Goal: Task Accomplishment & Management: Manage account settings

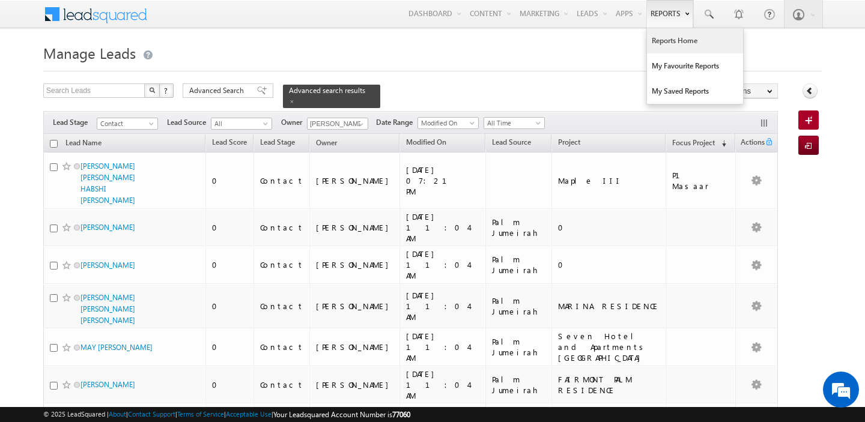
click at [657, 40] on link "Reports Home" at bounding box center [695, 40] width 96 height 25
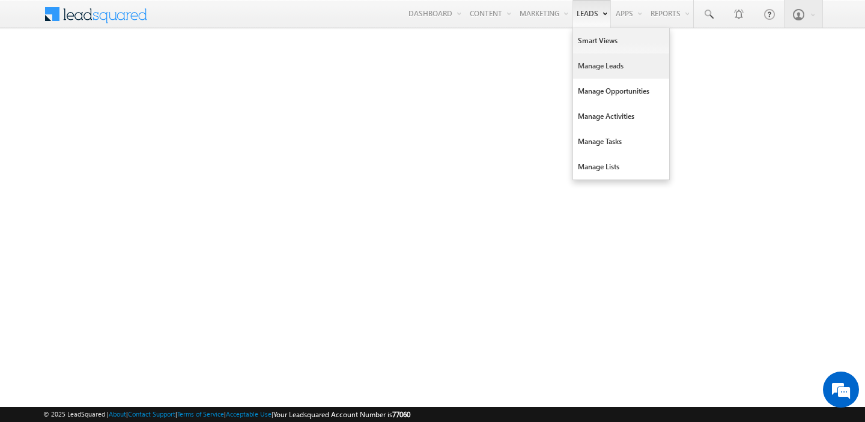
click at [593, 61] on link "Manage Leads" at bounding box center [621, 65] width 96 height 25
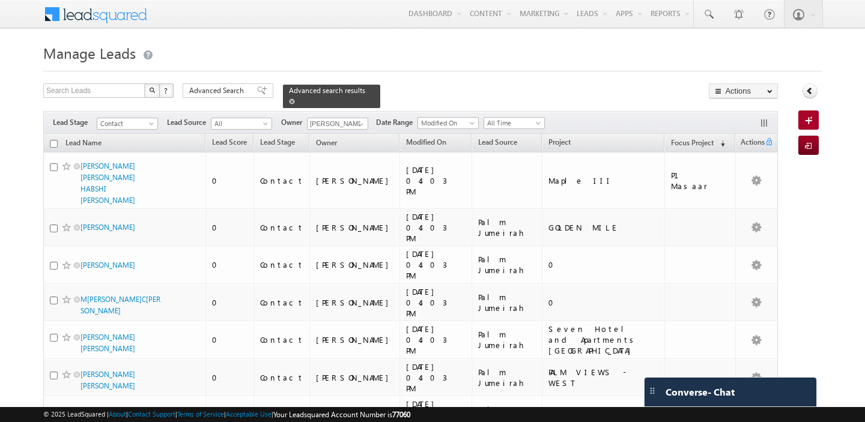
click at [289, 97] on link at bounding box center [292, 101] width 6 height 10
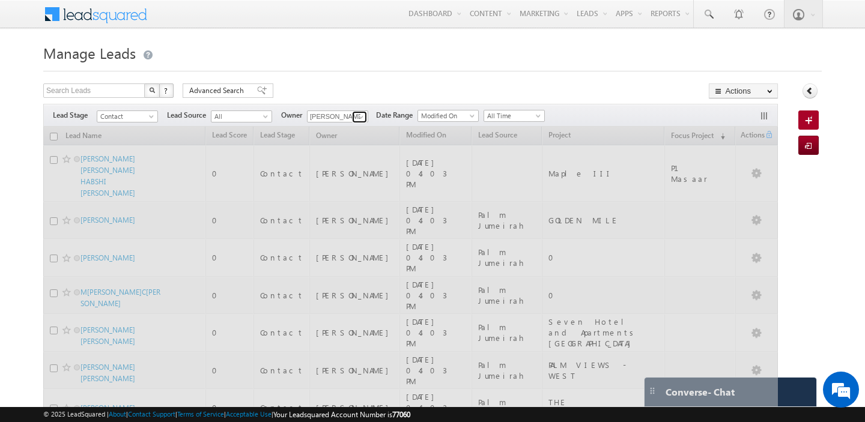
click at [361, 118] on span at bounding box center [361, 117] width 10 height 10
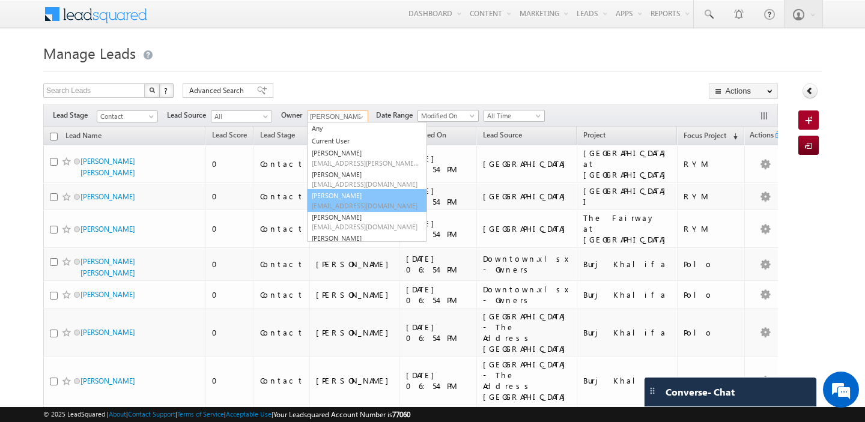
scroll to position [14, 0]
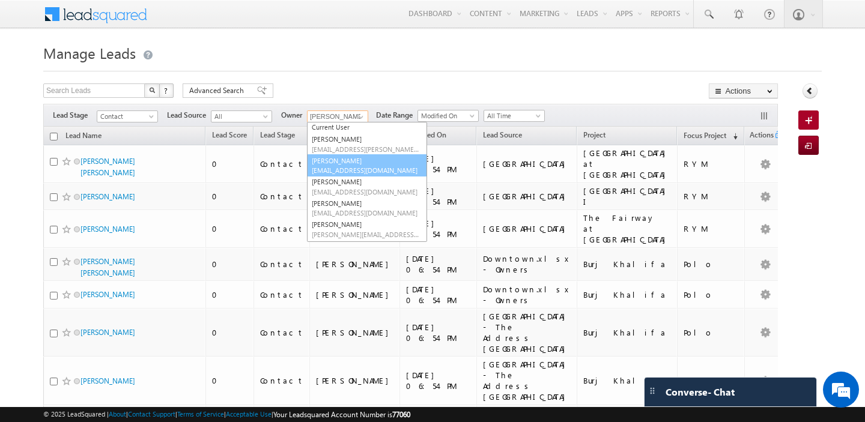
click at [361, 165] on link "Abhishekkumar Singh abhishek.singh@indglobal.ae" at bounding box center [367, 165] width 120 height 23
type input "[PERSON_NAME]"
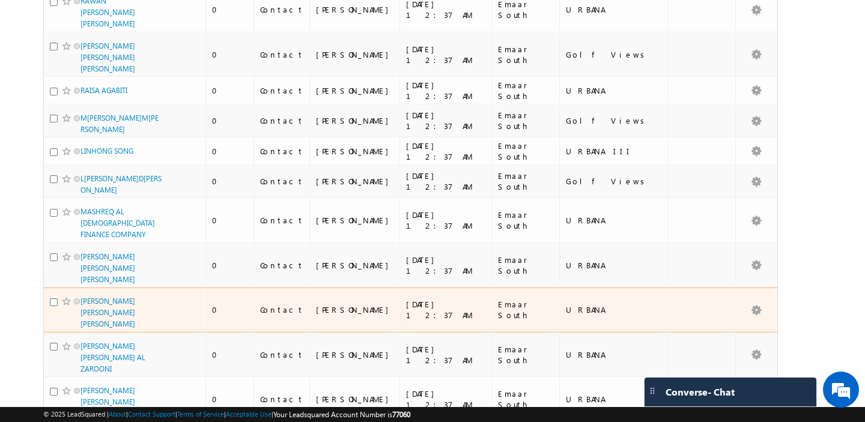
scroll to position [275, 0]
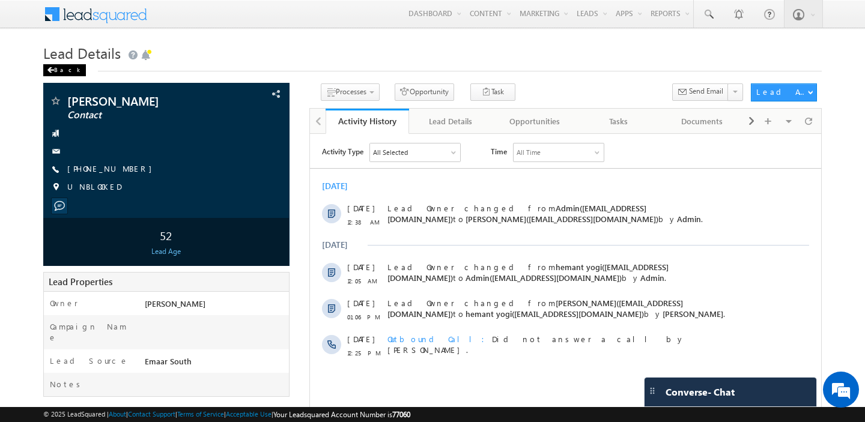
click at [54, 69] on div "Back" at bounding box center [64, 70] width 43 height 12
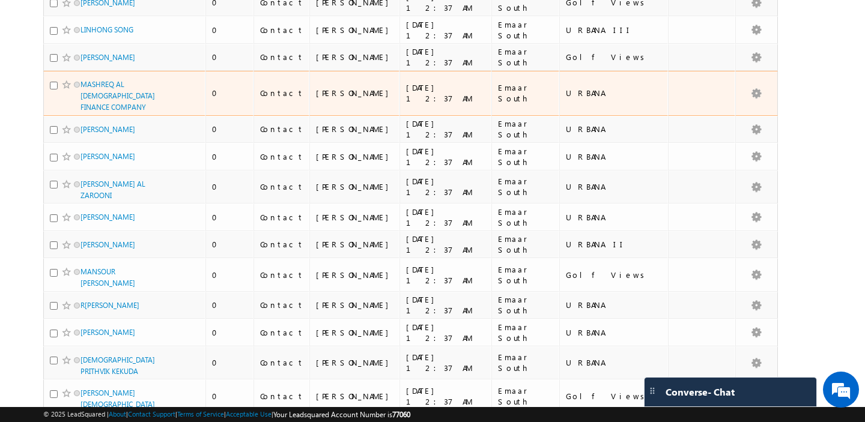
scroll to position [349, 0]
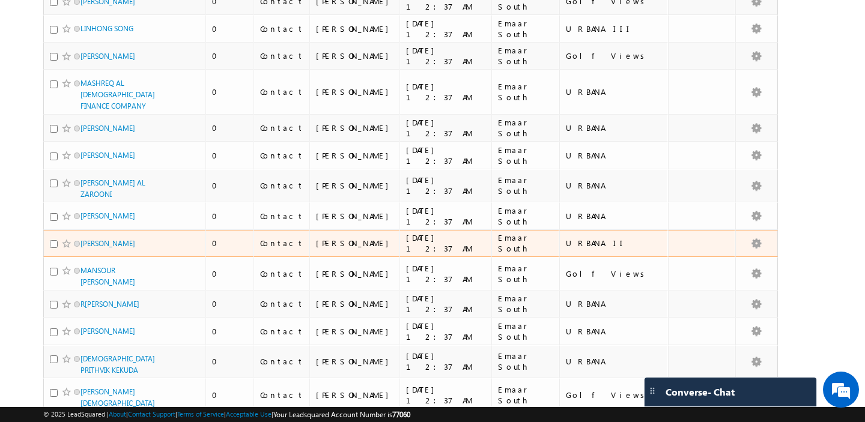
click at [53, 248] on input "checkbox" at bounding box center [54, 244] width 8 height 8
checkbox input "true"
click at [62, 249] on span at bounding box center [67, 244] width 10 height 10
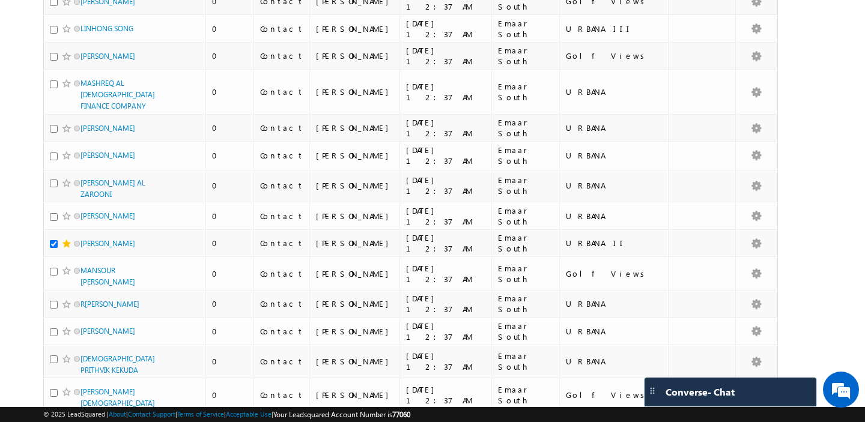
scroll to position [0, 0]
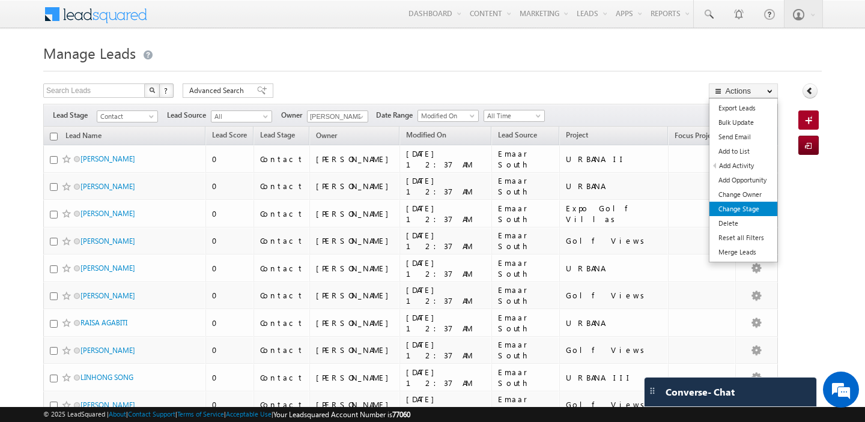
click at [757, 204] on link "Change Stage" at bounding box center [744, 209] width 68 height 14
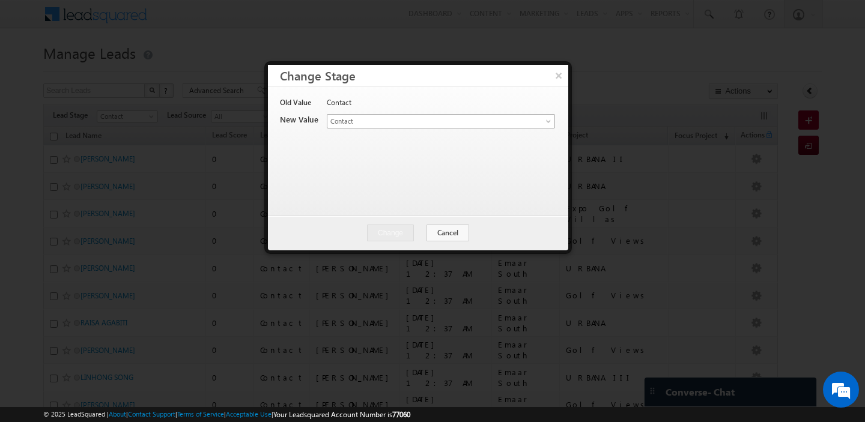
click at [517, 123] on span "Contact" at bounding box center [427, 121] width 199 height 11
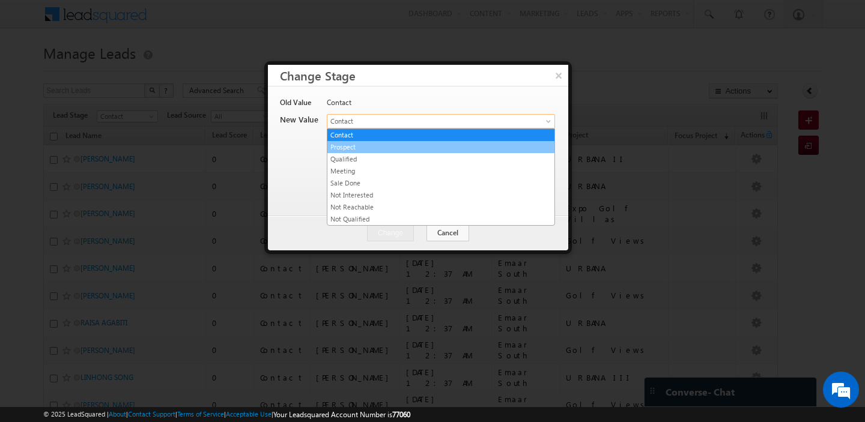
click at [374, 148] on link "Prospect" at bounding box center [441, 147] width 227 height 11
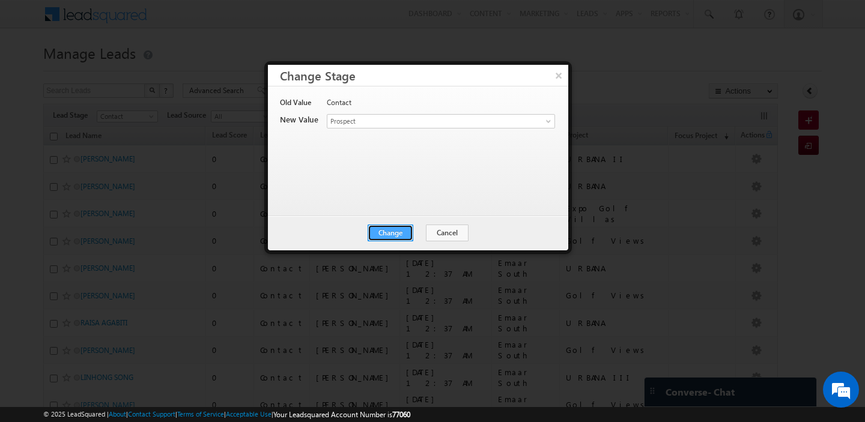
click at [394, 235] on button "Change" at bounding box center [391, 233] width 46 height 17
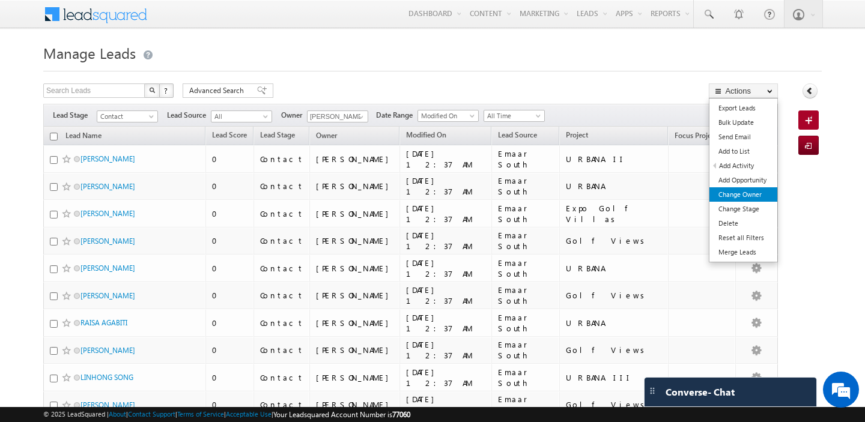
click at [725, 192] on link "Change Owner" at bounding box center [744, 195] width 68 height 14
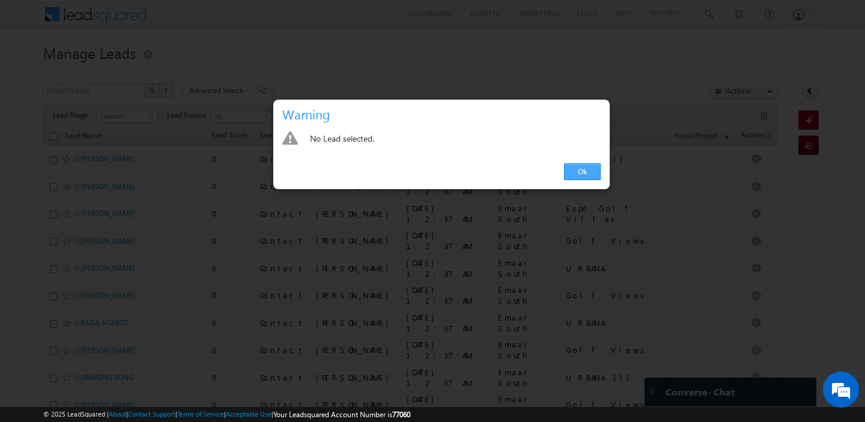
click at [578, 171] on link "Ok" at bounding box center [582, 171] width 37 height 17
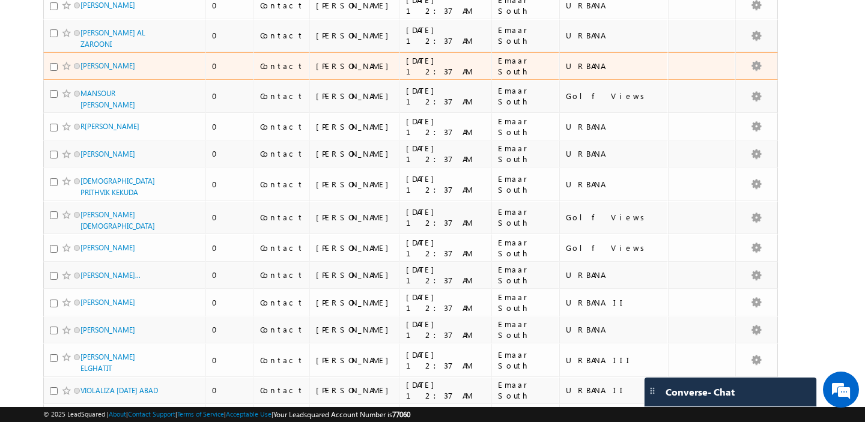
scroll to position [501, 0]
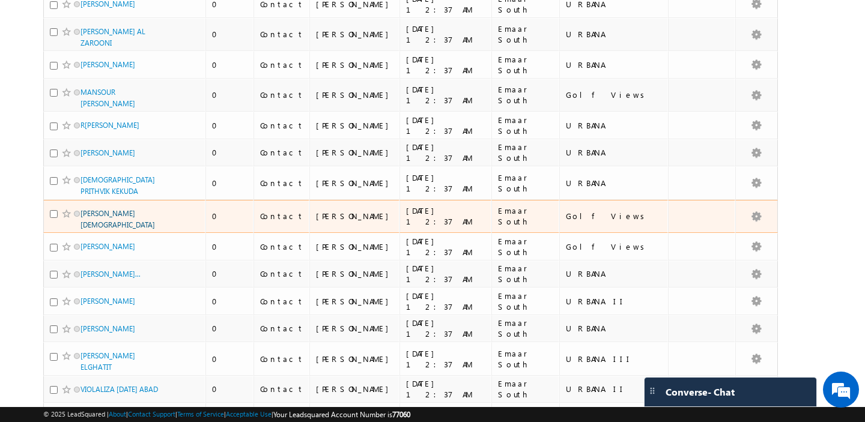
click at [110, 230] on link "VIDESH JAIN" at bounding box center [118, 219] width 75 height 20
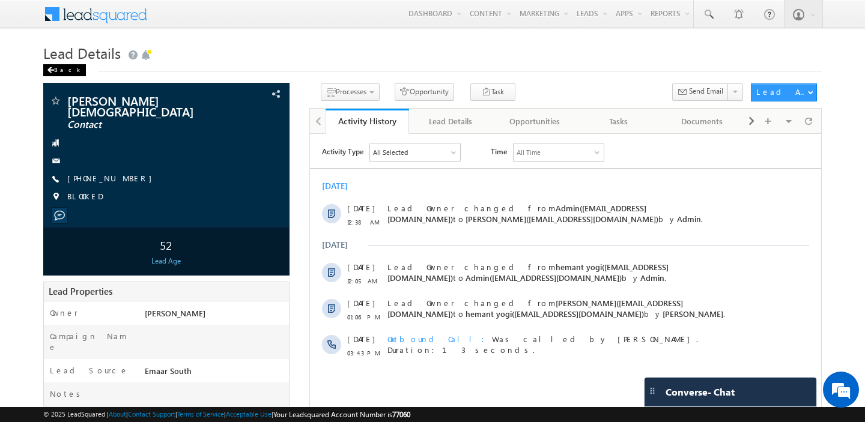
click at [52, 72] on span at bounding box center [50, 70] width 7 height 6
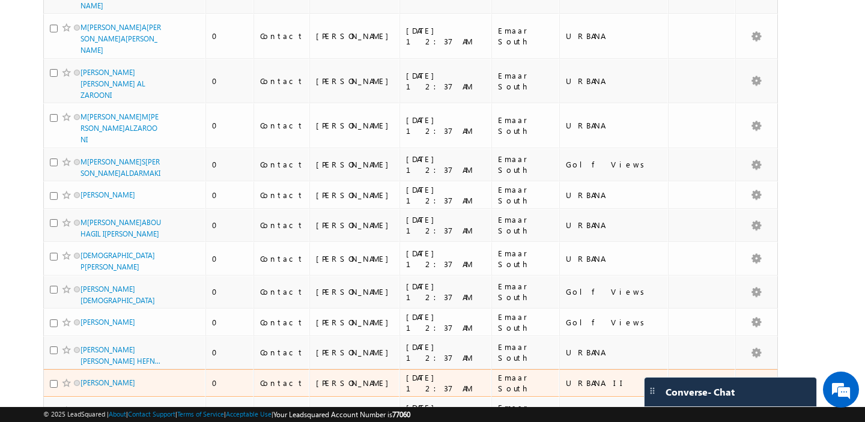
scroll to position [549, 0]
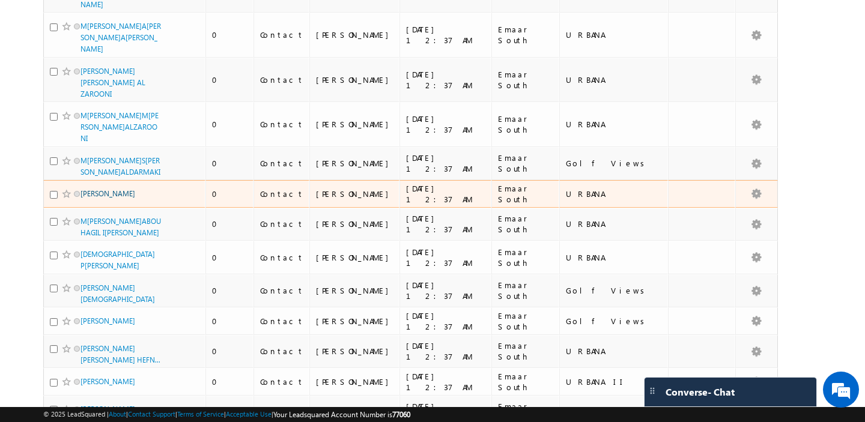
click at [112, 189] on link "R[PERSON_NAME]" at bounding box center [108, 193] width 55 height 9
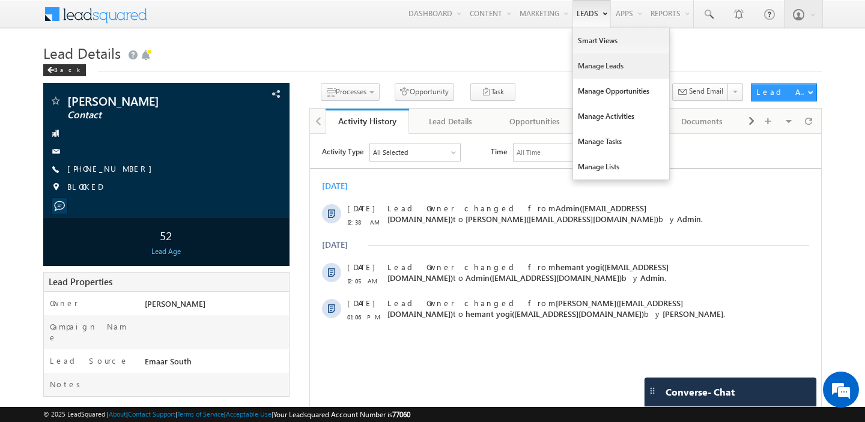
click at [587, 73] on link "Manage Leads" at bounding box center [621, 65] width 96 height 25
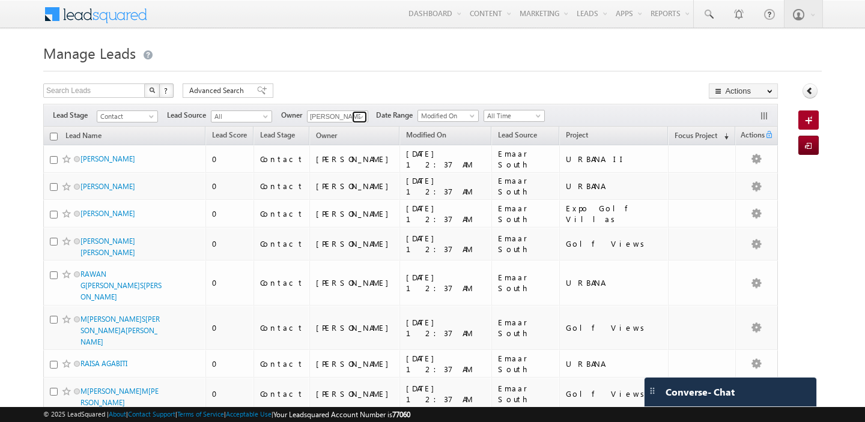
click at [357, 117] on span at bounding box center [361, 117] width 10 height 10
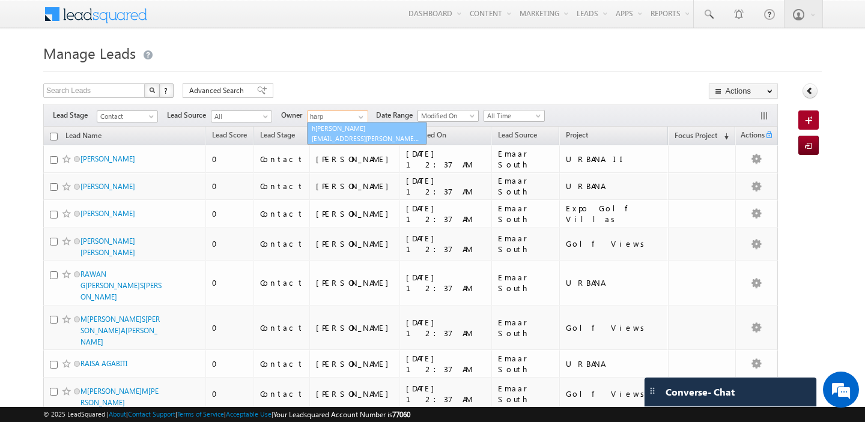
click at [368, 135] on span "harpreet.hundal@indglobal.ae" at bounding box center [366, 138] width 108 height 9
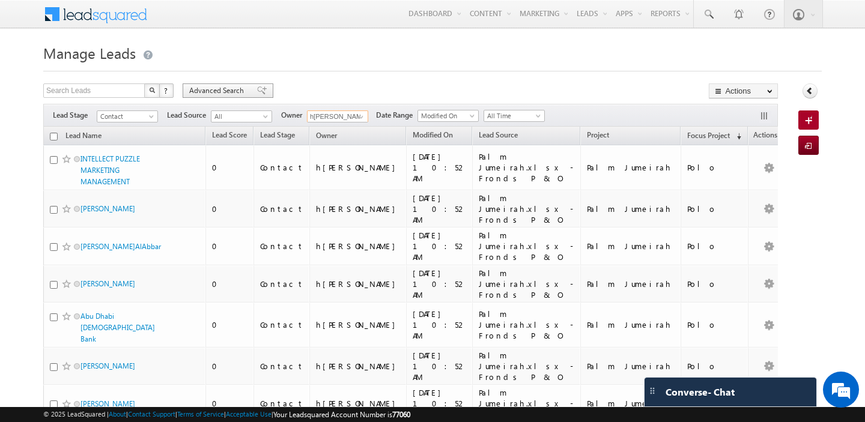
type input "harpreet hundal"
click at [213, 93] on span "Advanced Search" at bounding box center [218, 90] width 58 height 11
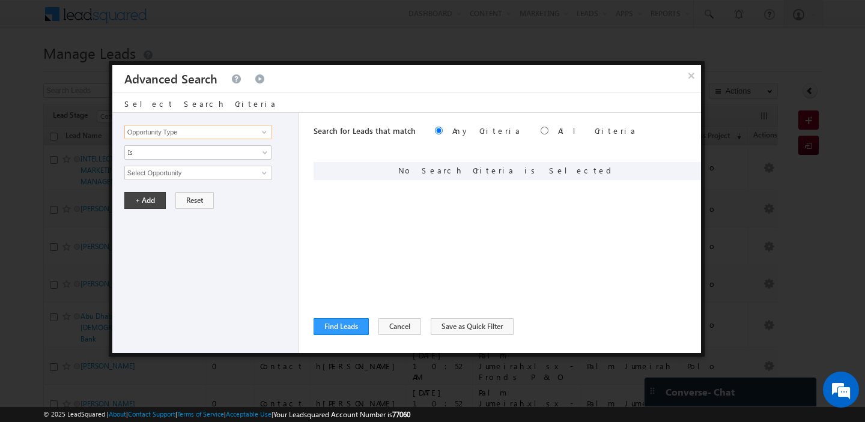
click at [228, 135] on input "Opportunity Type" at bounding box center [198, 132] width 148 height 14
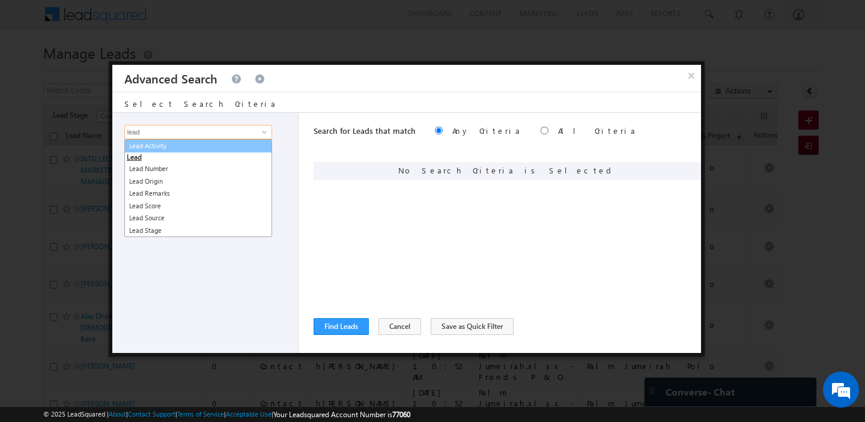
click at [209, 149] on link "Lead Activity" at bounding box center [198, 146] width 148 height 14
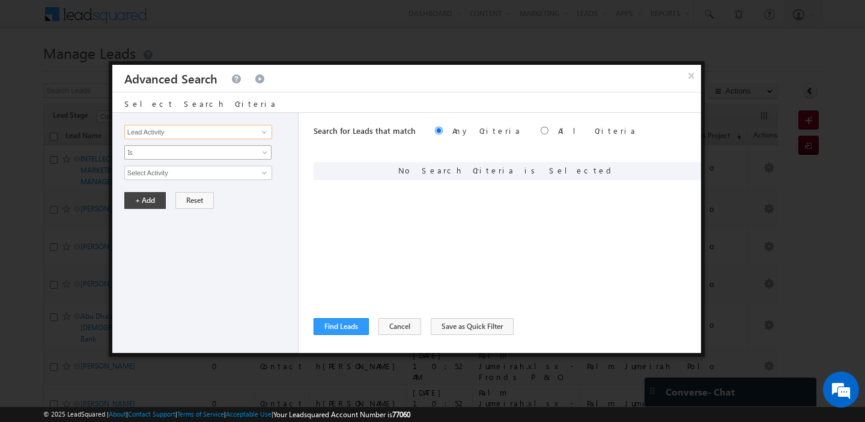
type input "Lead Activity"
click at [192, 155] on span "Is" at bounding box center [190, 152] width 130 height 11
click at [171, 165] on link "Is" at bounding box center [198, 166] width 147 height 11
click at [169, 173] on input "Select Activity" at bounding box center [198, 173] width 148 height 14
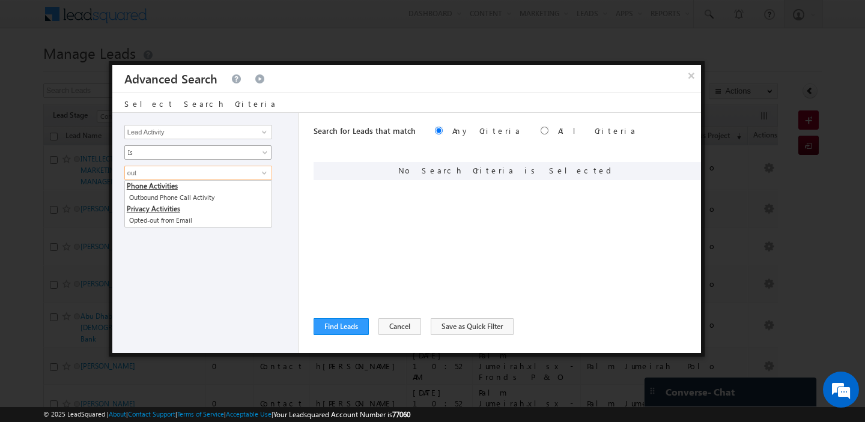
type input "out"
click at [188, 155] on span "Is" at bounding box center [190, 152] width 130 height 11
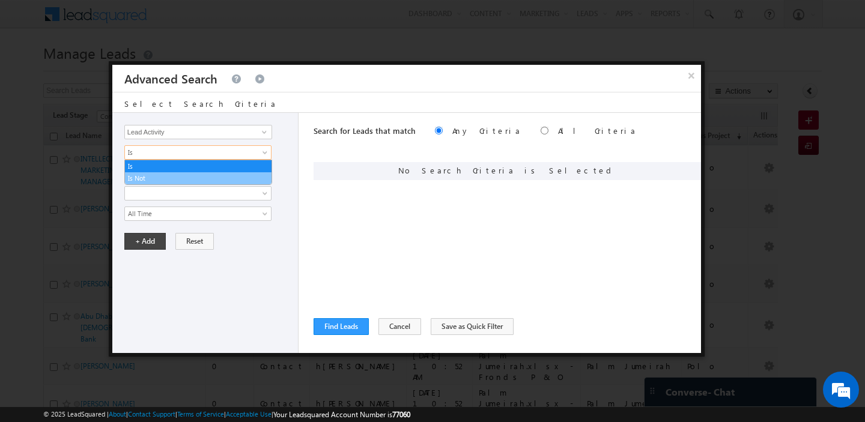
click at [179, 175] on link "Is Not" at bounding box center [198, 178] width 147 height 11
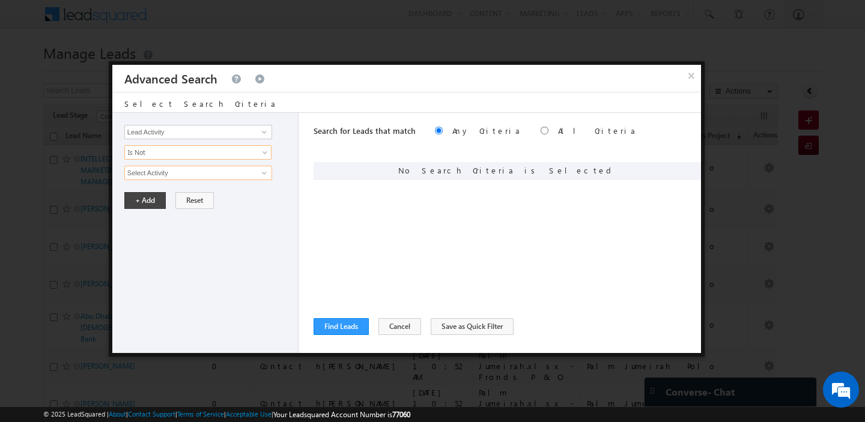
click at [181, 176] on input "Select Activity" at bounding box center [198, 173] width 148 height 14
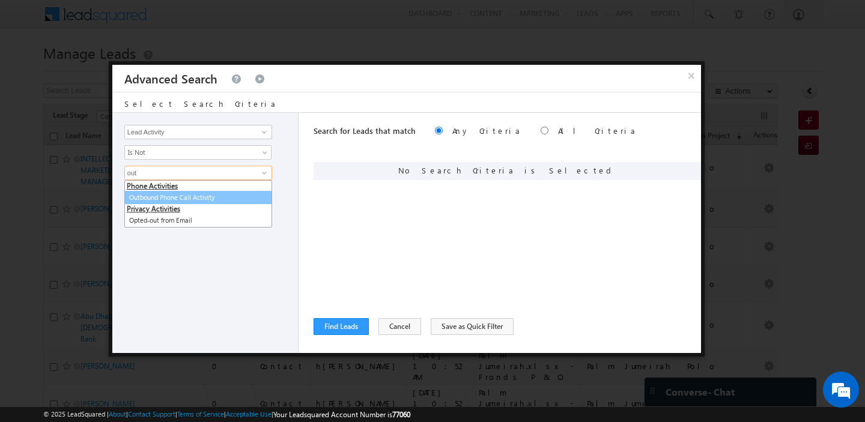
click at [200, 195] on link "Outbound Phone Call Activity" at bounding box center [198, 198] width 148 height 14
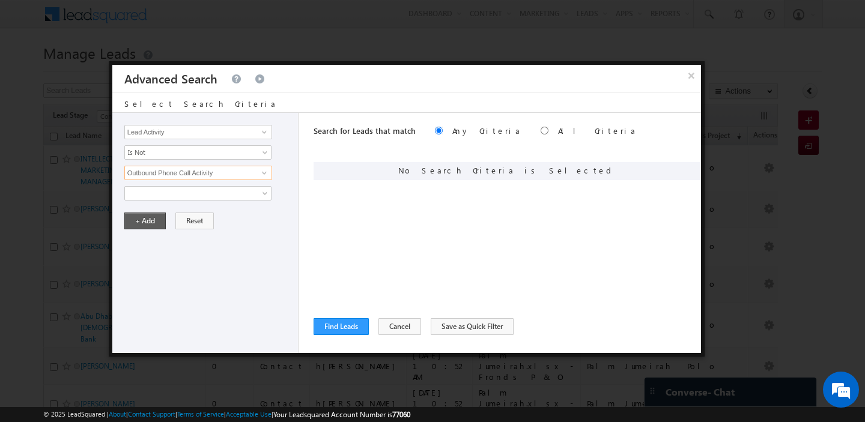
type input "Outbound Phone Call Activity"
click at [137, 216] on button "+ Add" at bounding box center [144, 221] width 41 height 17
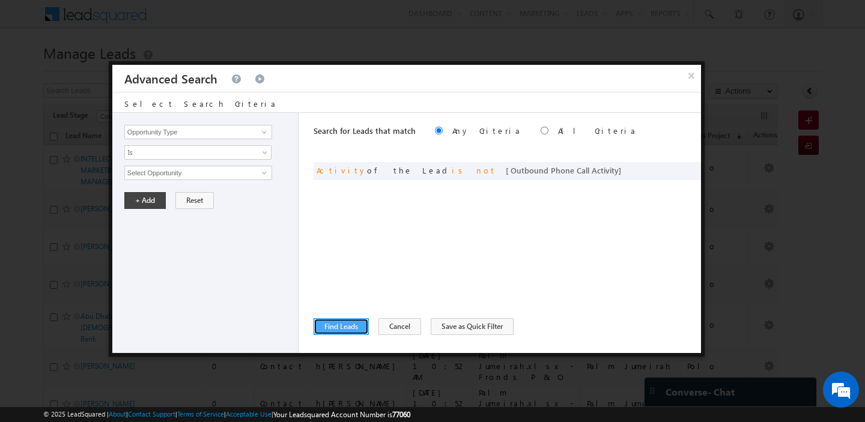
click at [338, 325] on button "Find Leads" at bounding box center [341, 327] width 55 height 17
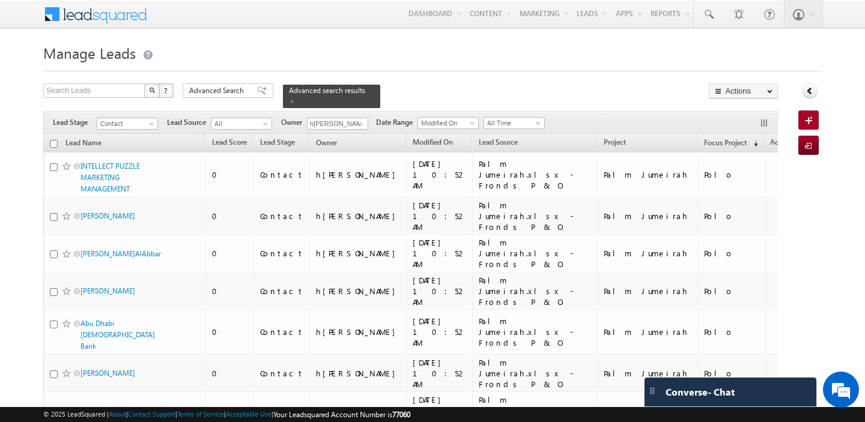
click at [53, 144] on input "checkbox" at bounding box center [54, 144] width 8 height 8
checkbox input "true"
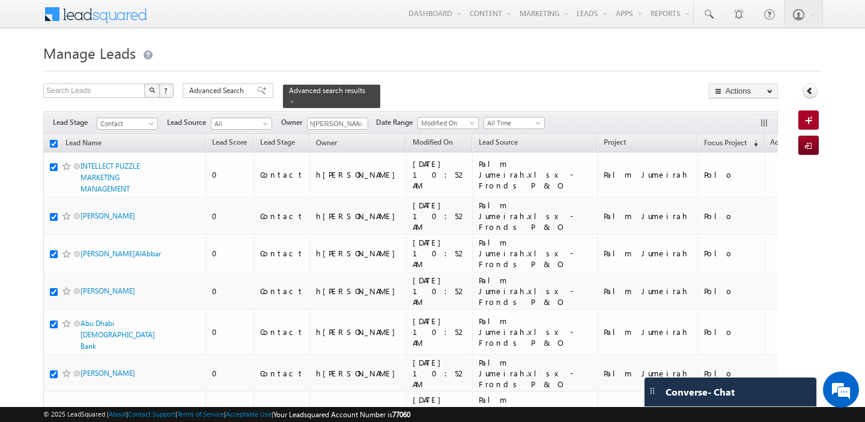
checkbox input "true"
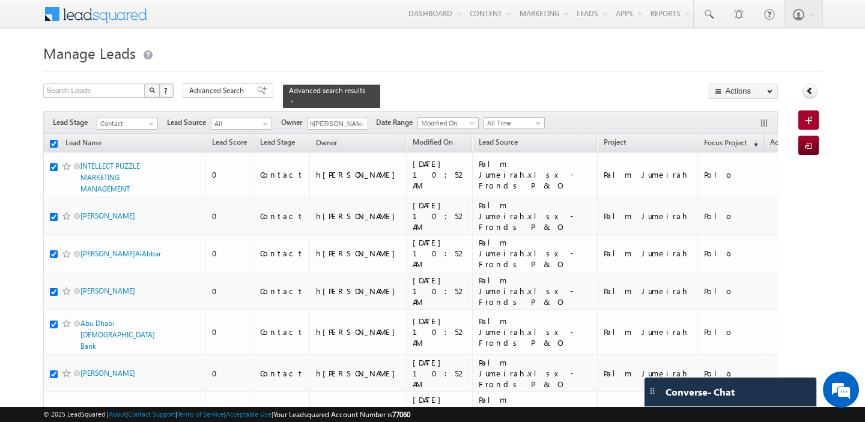
checkbox input "true"
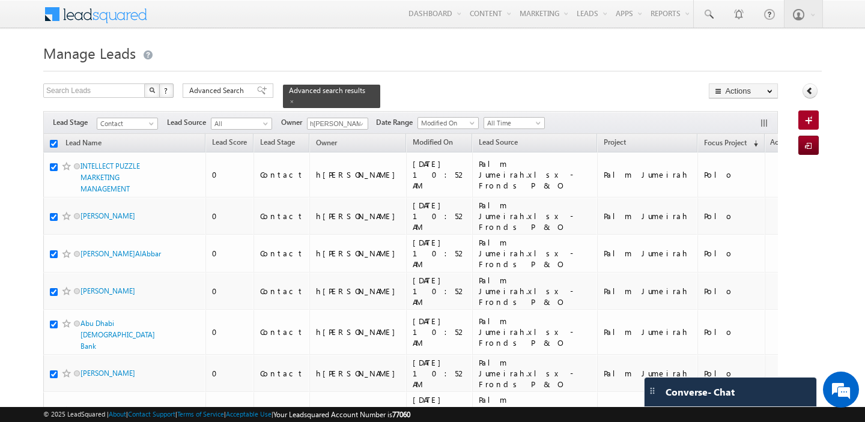
checkbox input "true"
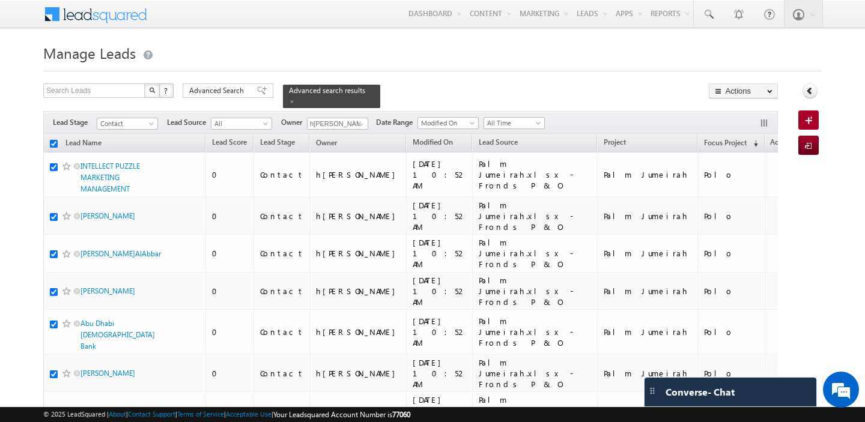
checkbox input "true"
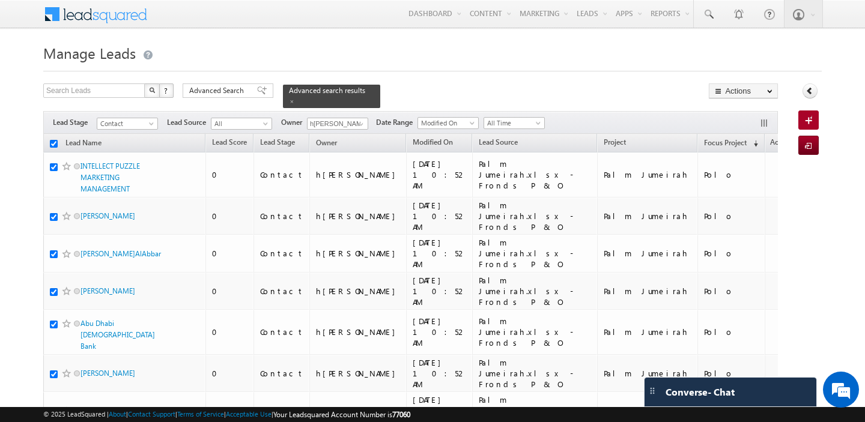
checkbox input "true"
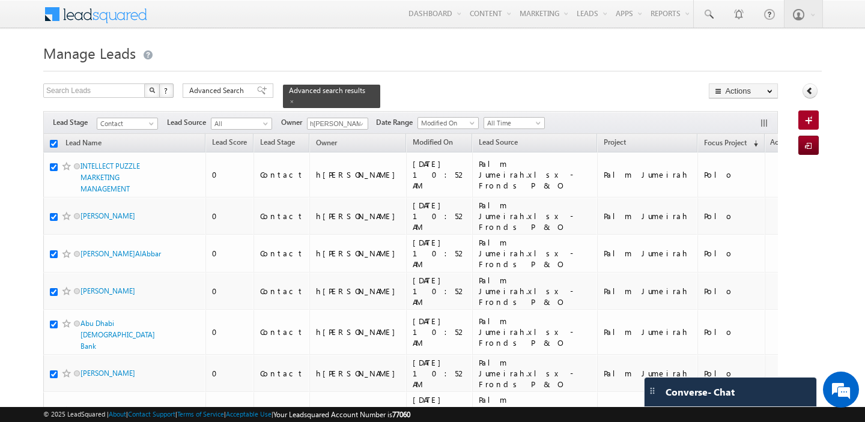
checkbox input "true"
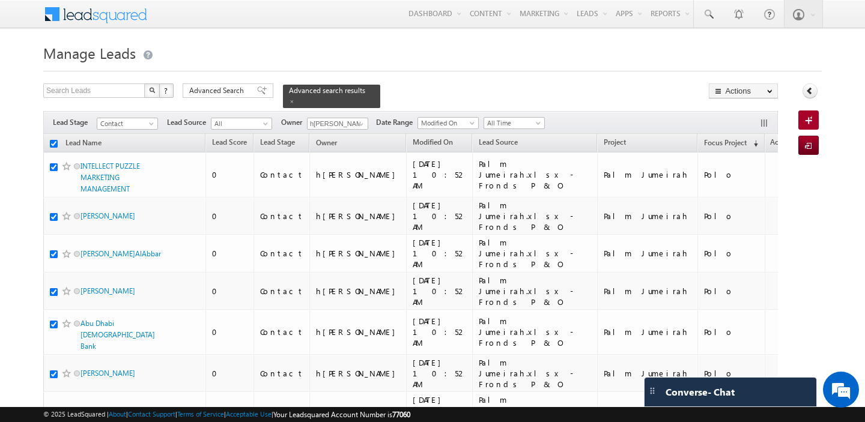
checkbox input "true"
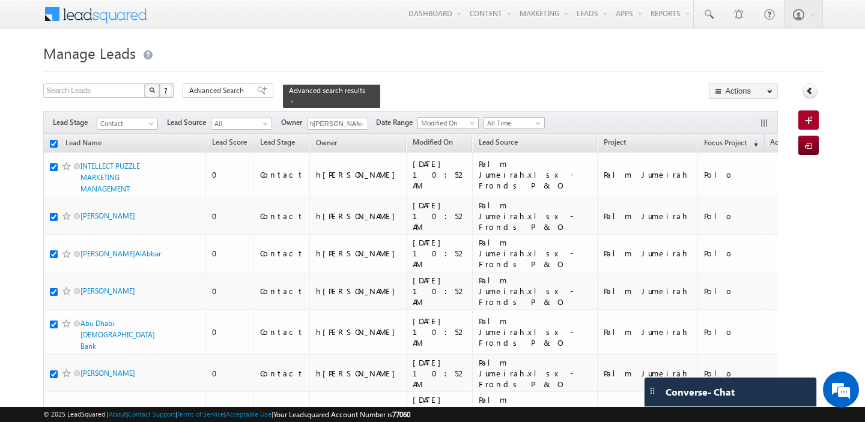
checkbox input "true"
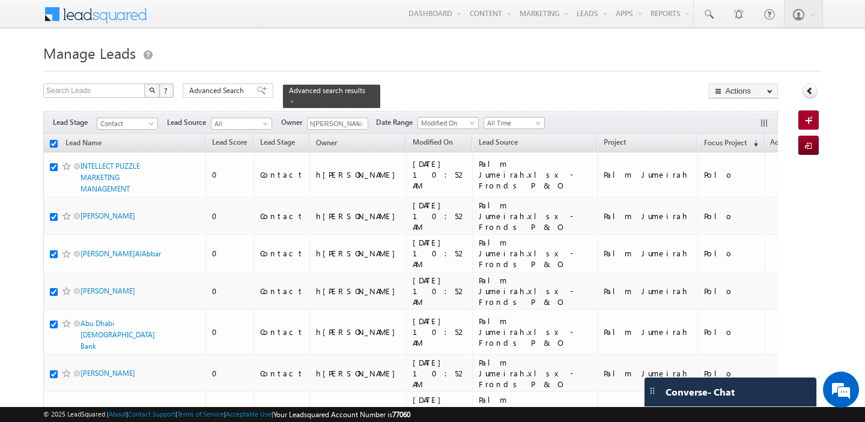
checkbox input "true"
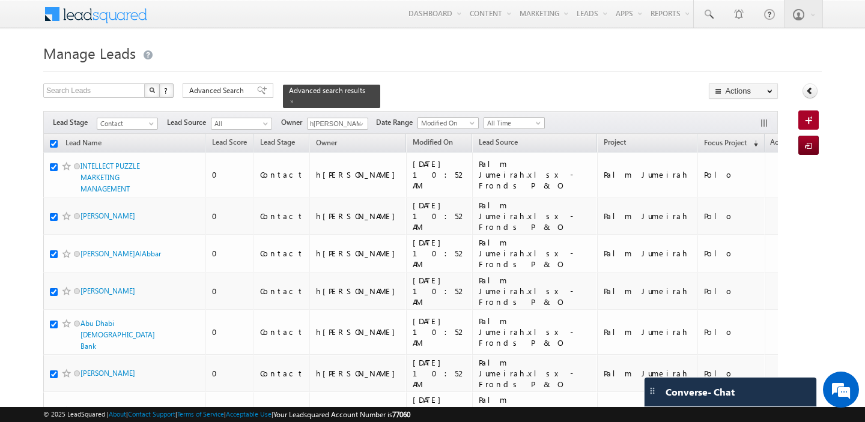
checkbox input "true"
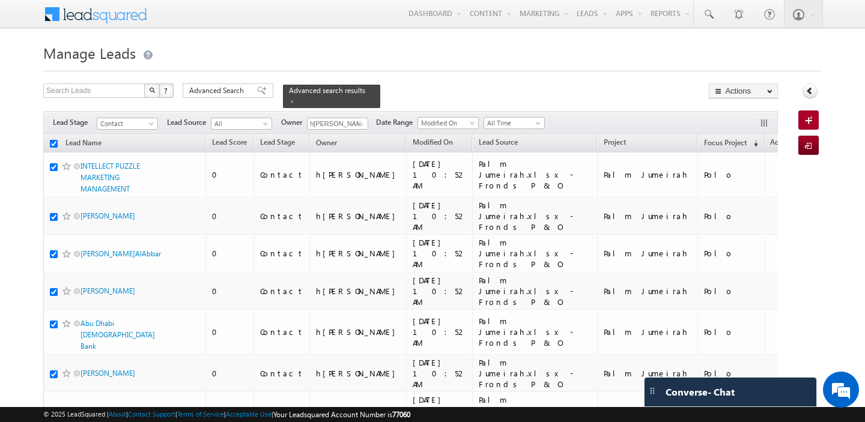
checkbox input "true"
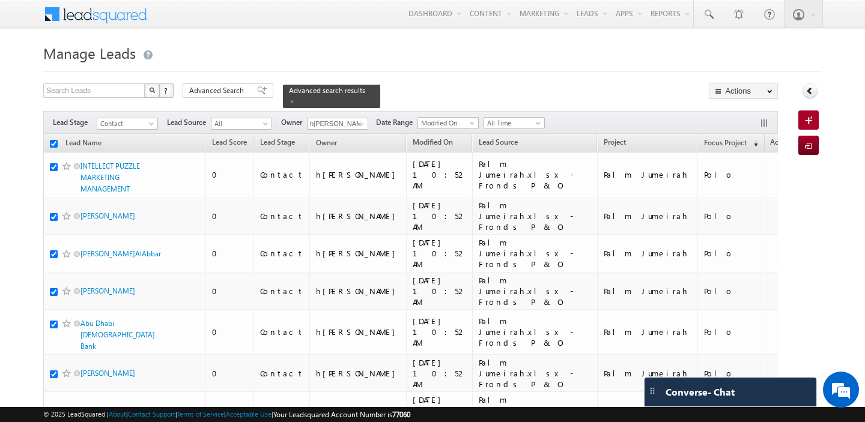
checkbox input "true"
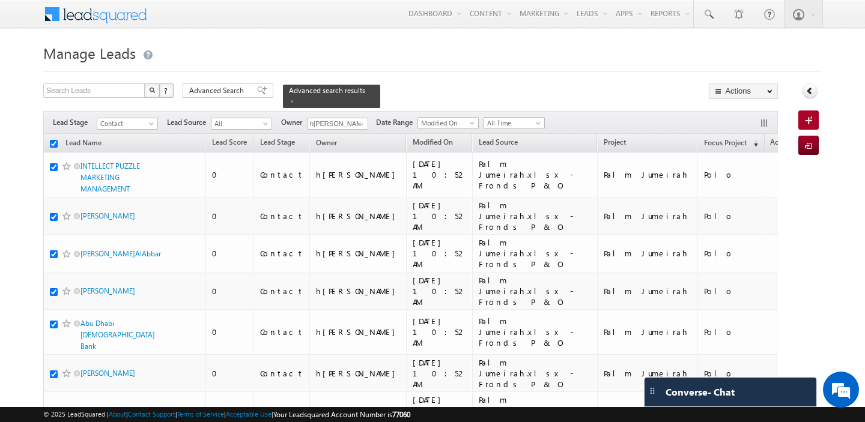
checkbox input "true"
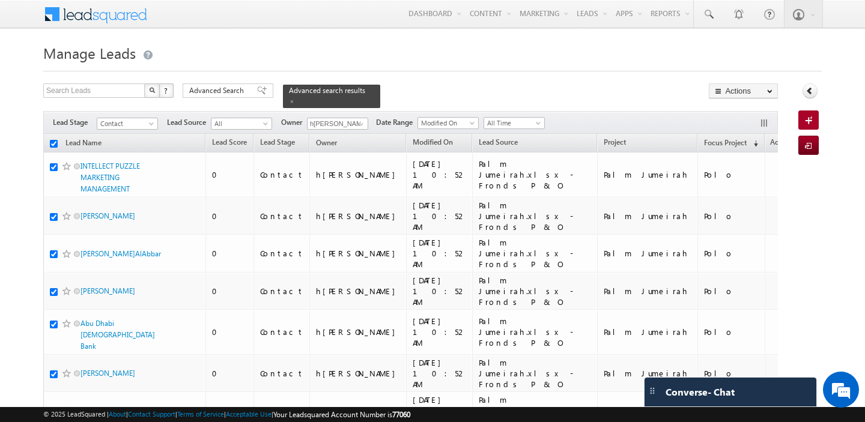
checkbox input "true"
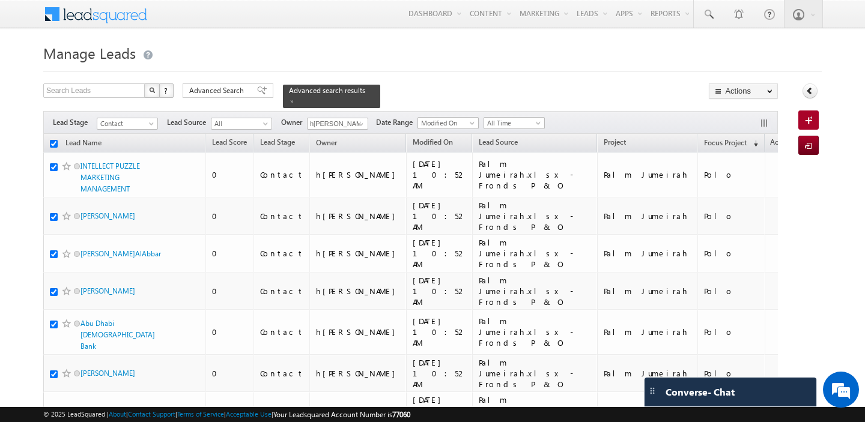
checkbox input "true"
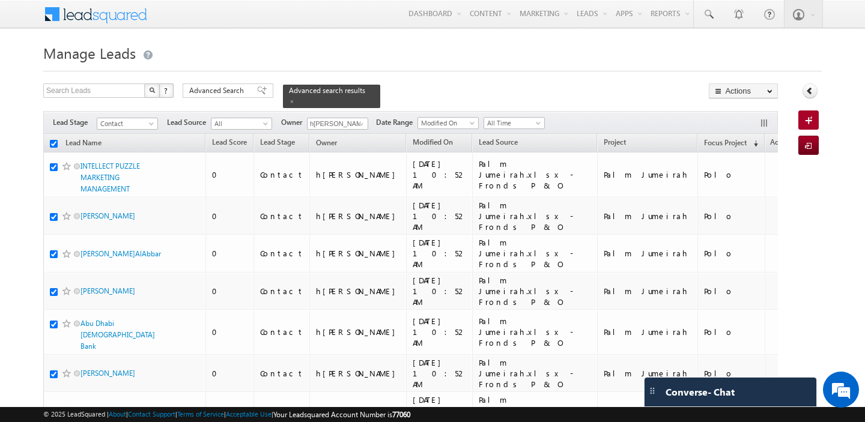
checkbox input "true"
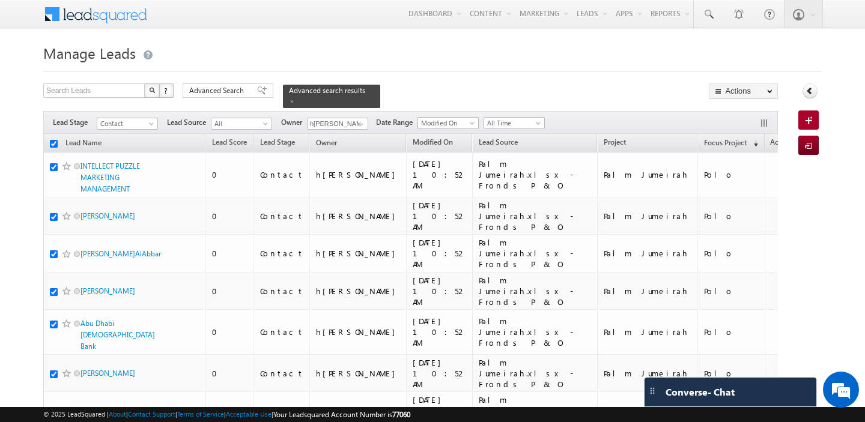
checkbox input "true"
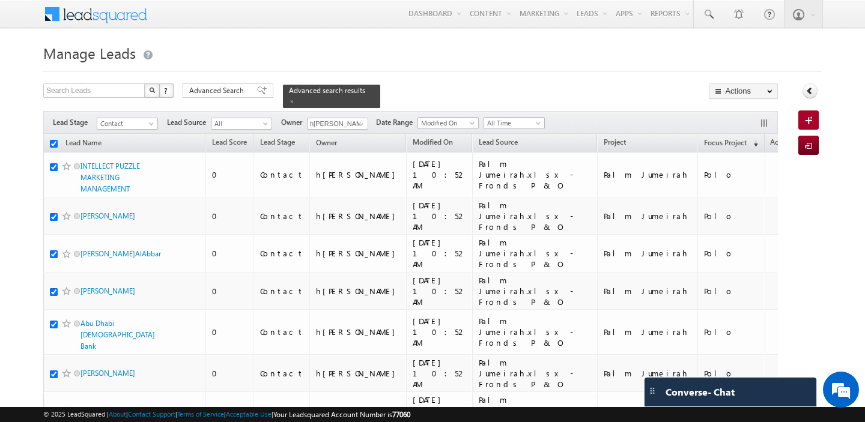
checkbox input "true"
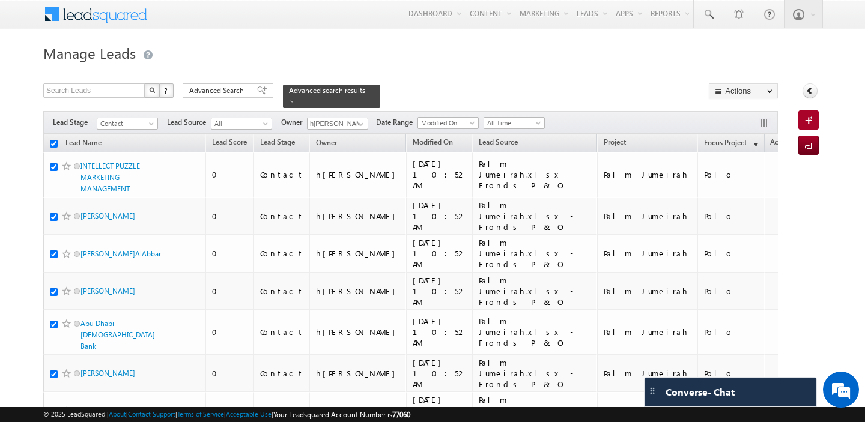
checkbox input "true"
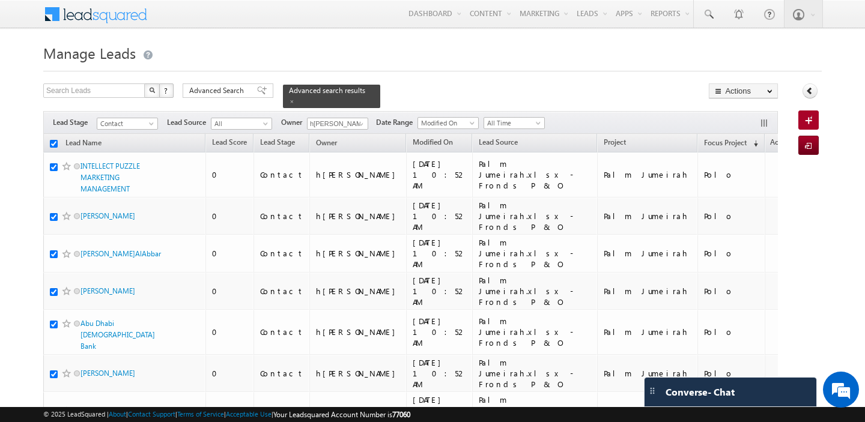
checkbox input "true"
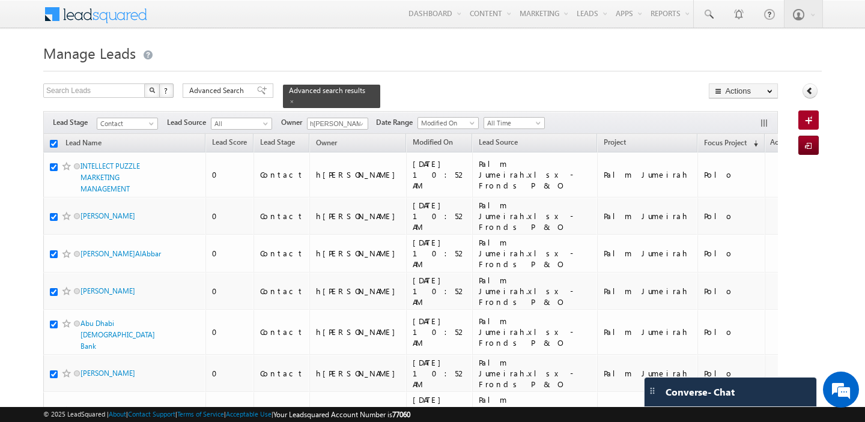
checkbox input "true"
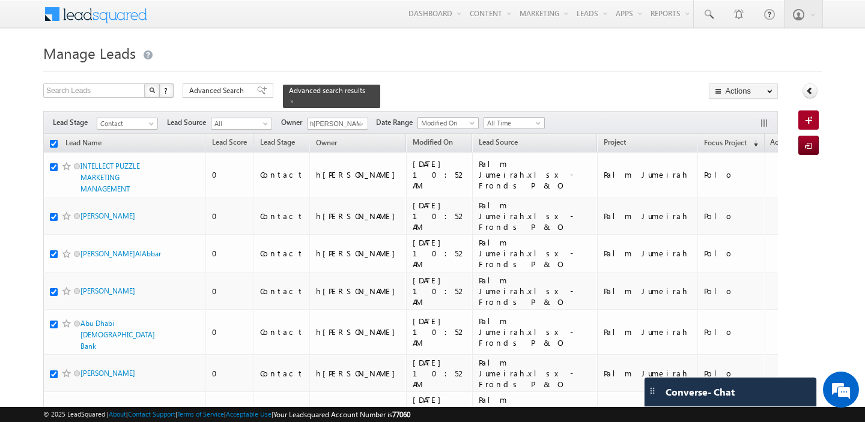
checkbox input "true"
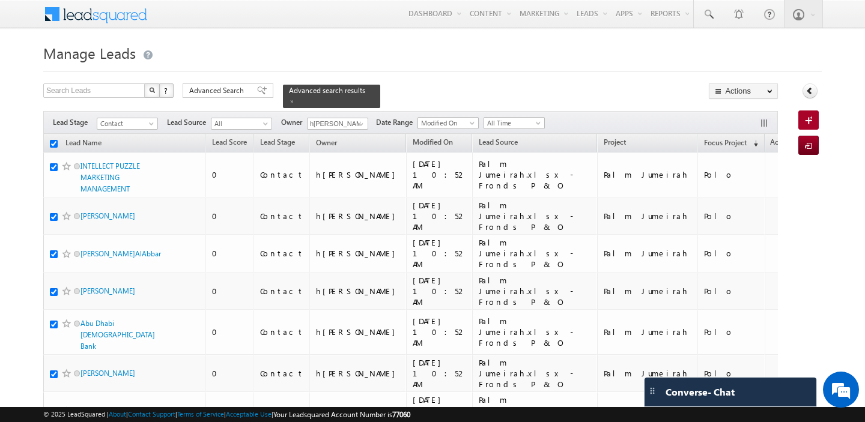
checkbox input "true"
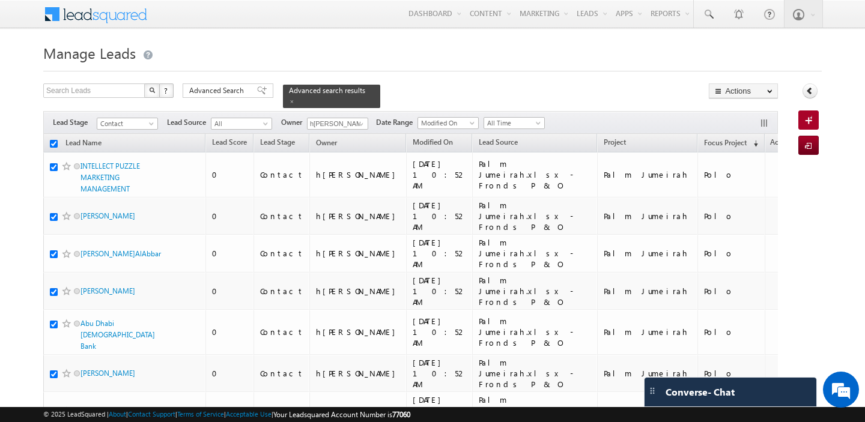
checkbox input "true"
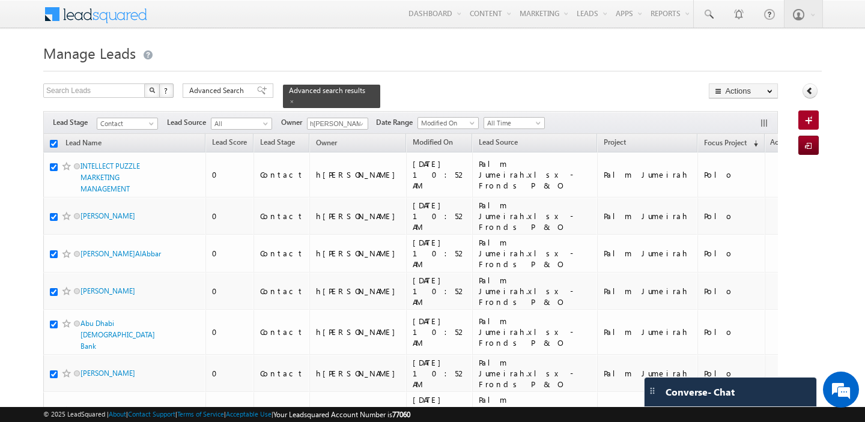
checkbox input "true"
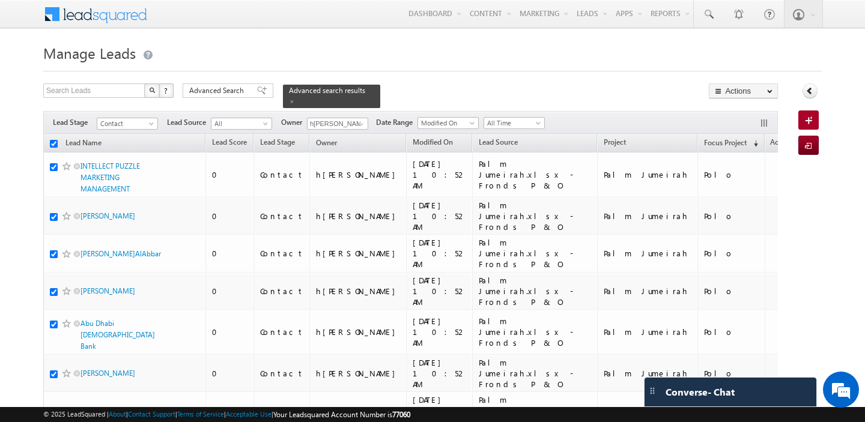
checkbox input "true"
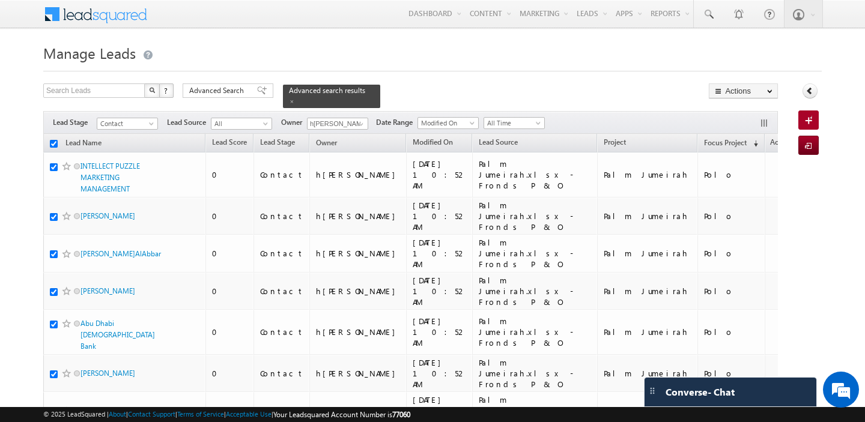
checkbox input "true"
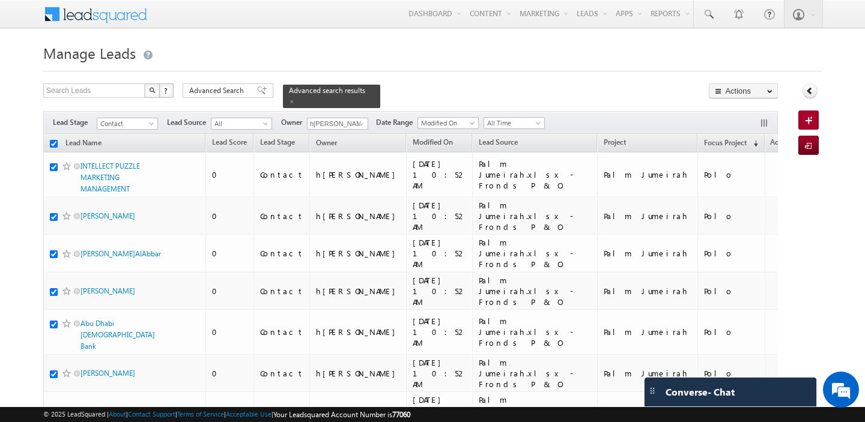
checkbox input "true"
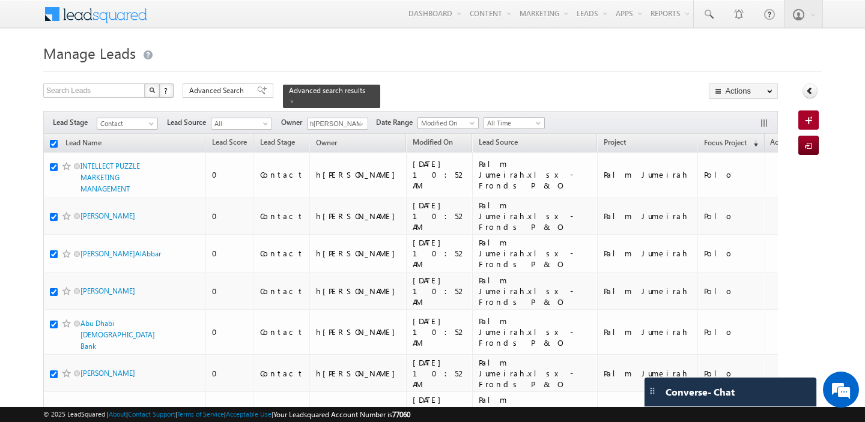
checkbox input "true"
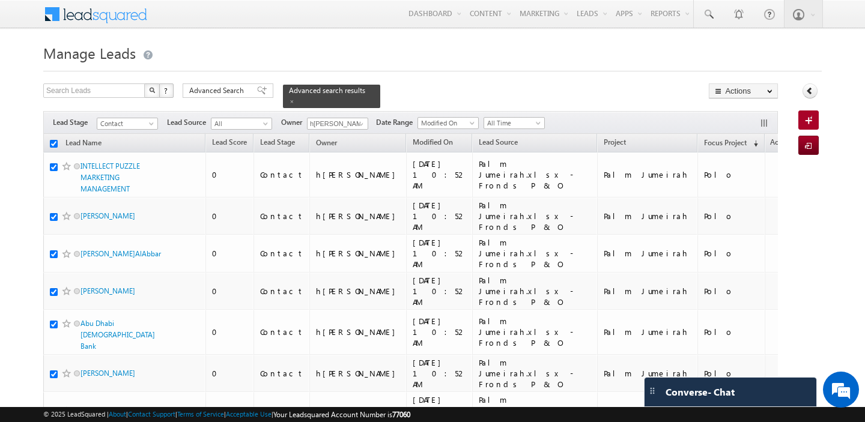
checkbox input "true"
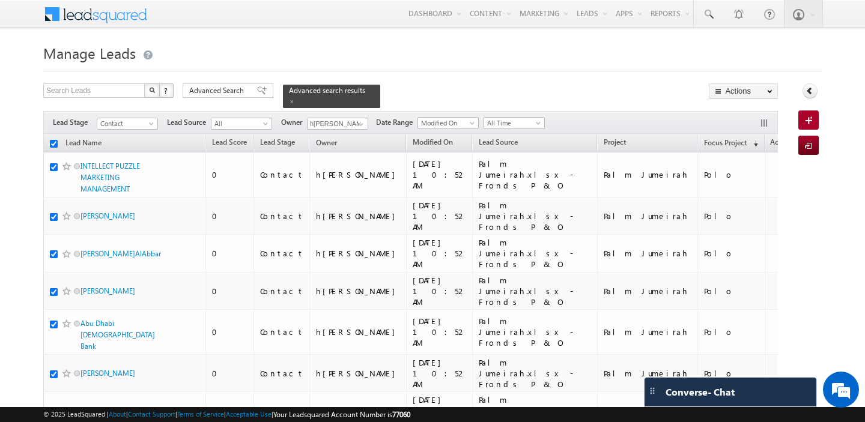
checkbox input "true"
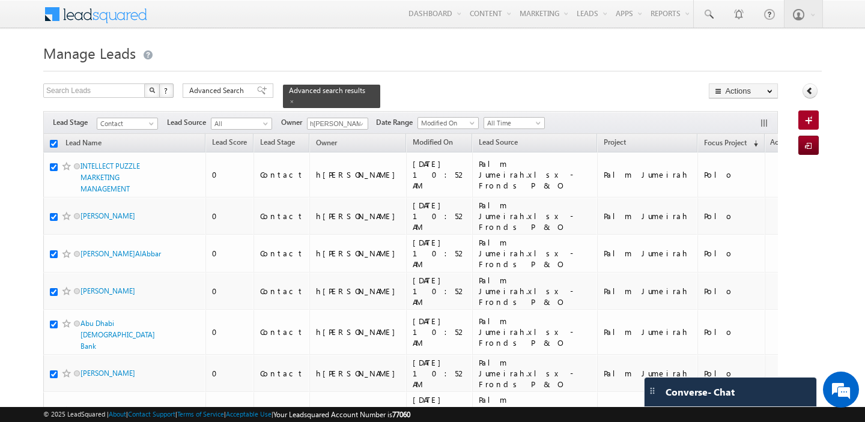
checkbox input "true"
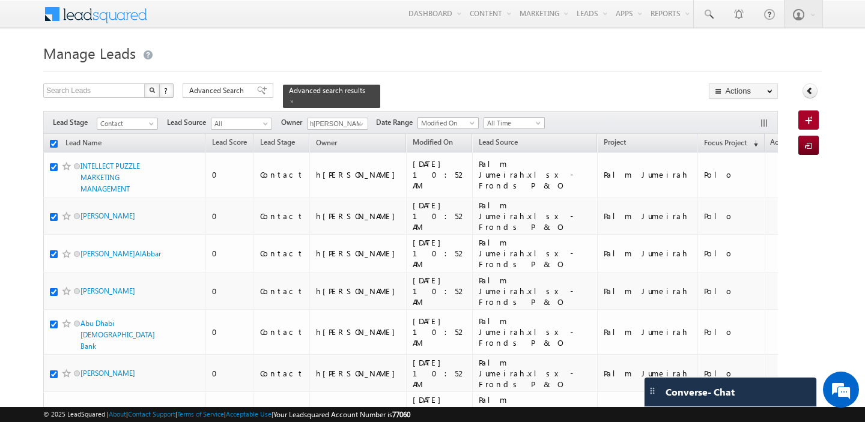
checkbox input "true"
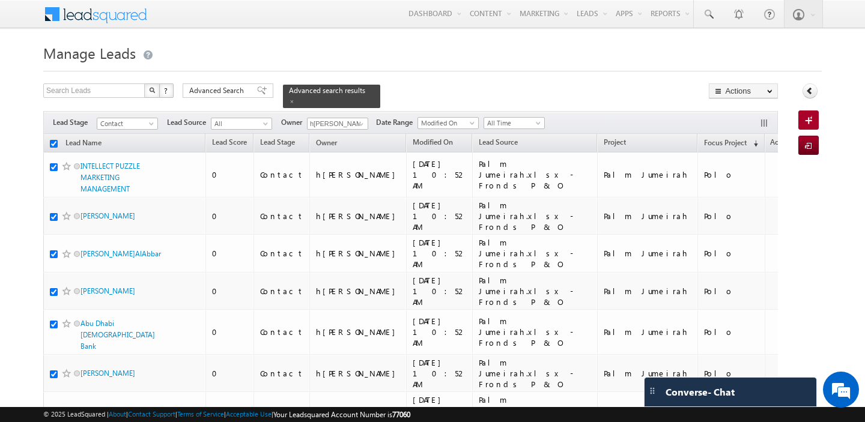
checkbox input "true"
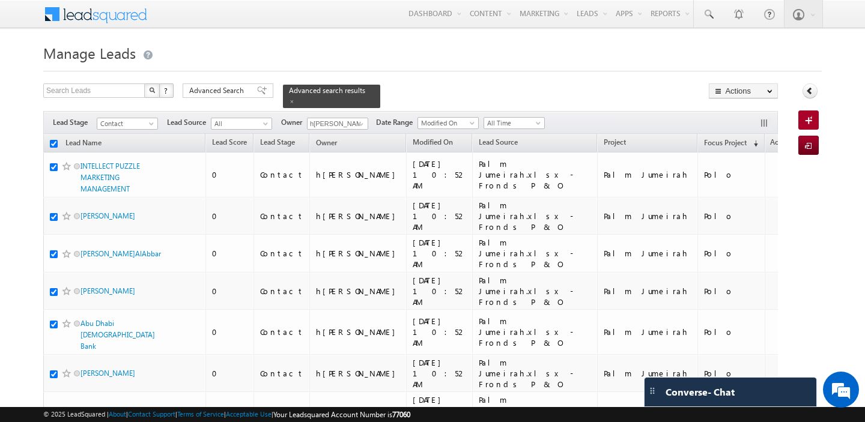
checkbox input "true"
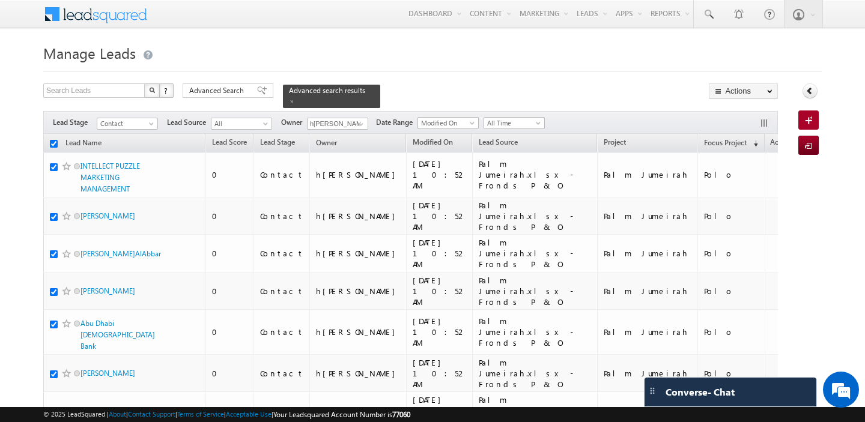
checkbox input "true"
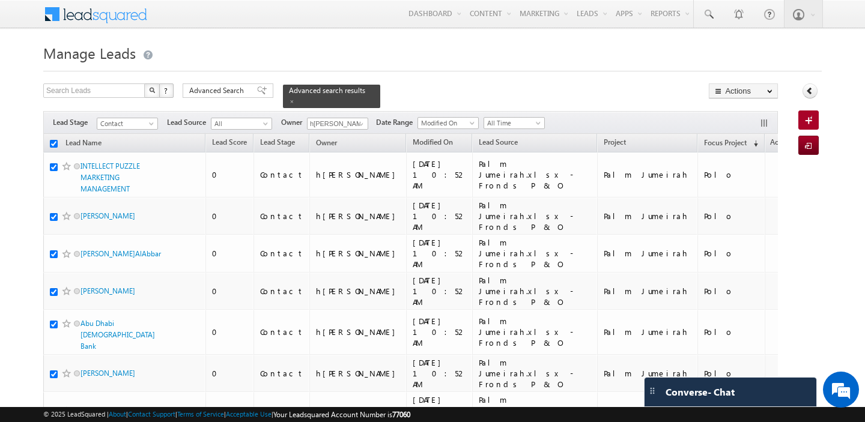
checkbox input "true"
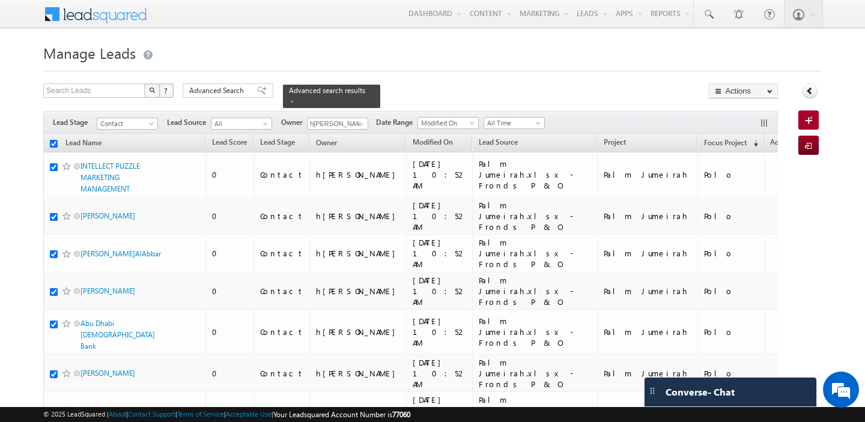
checkbox input "true"
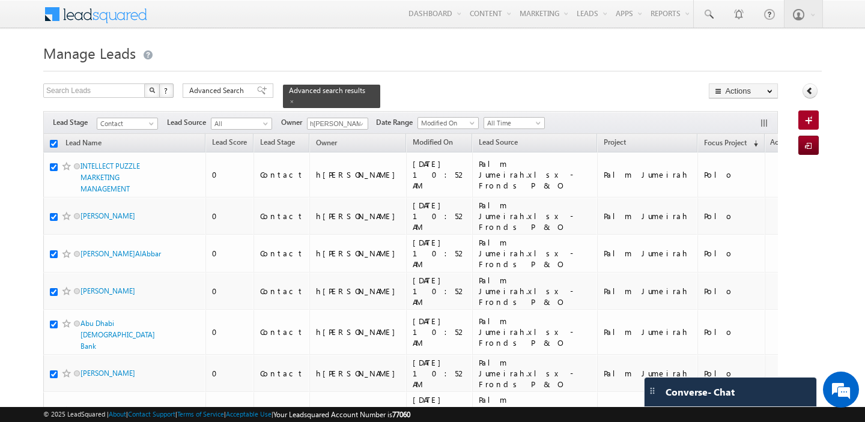
checkbox input "true"
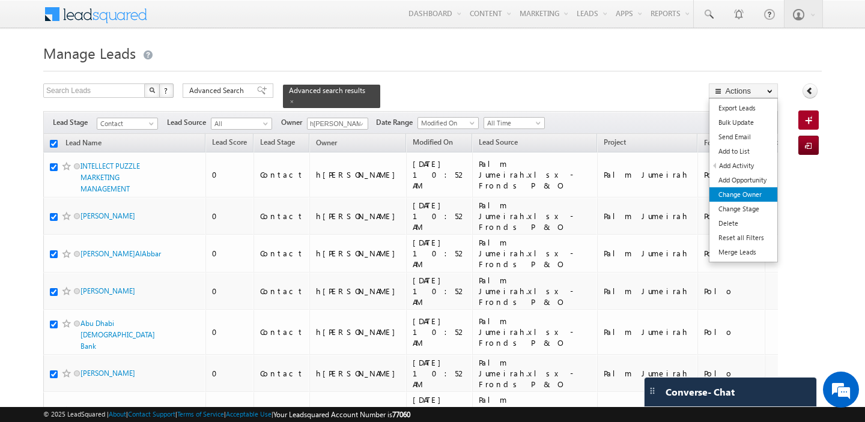
click at [761, 195] on link "Change Owner" at bounding box center [744, 195] width 68 height 14
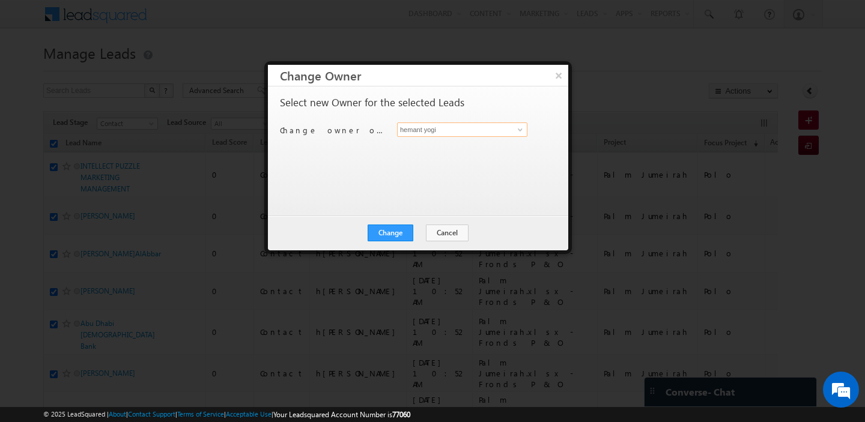
click at [416, 126] on input "hemant yogi" at bounding box center [462, 130] width 130 height 14
click at [400, 150] on link "harpreet hundal harpreet.hundal@indglobal.ae" at bounding box center [462, 148] width 130 height 23
click at [399, 229] on button "Change" at bounding box center [391, 233] width 46 height 17
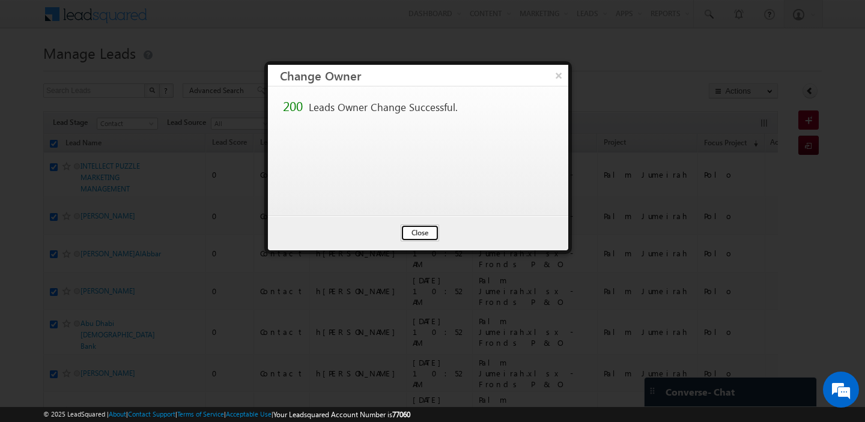
click at [429, 230] on button "Close" at bounding box center [420, 233] width 38 height 17
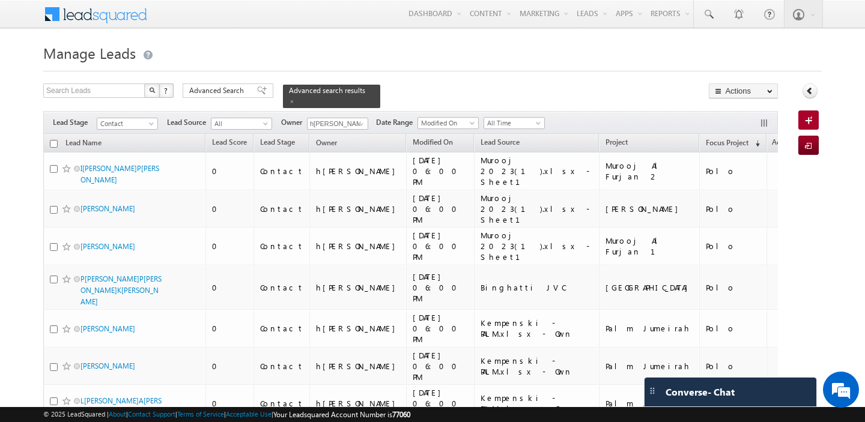
click at [50, 142] on input "checkbox" at bounding box center [54, 144] width 8 height 8
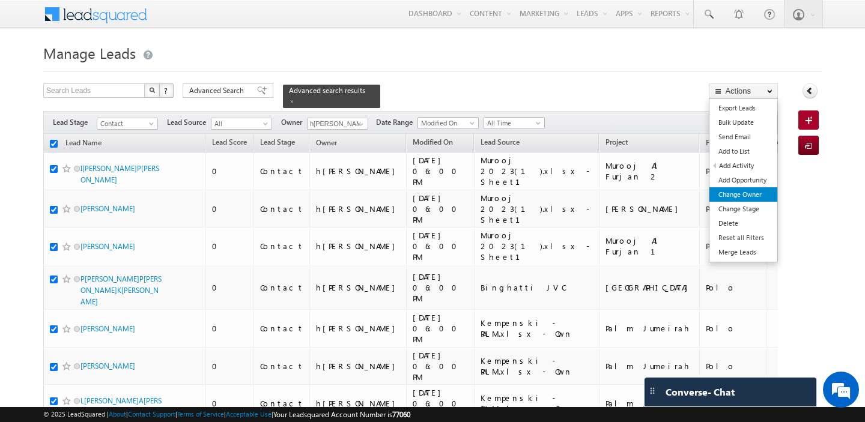
click at [769, 198] on link "Change Owner" at bounding box center [744, 195] width 68 height 14
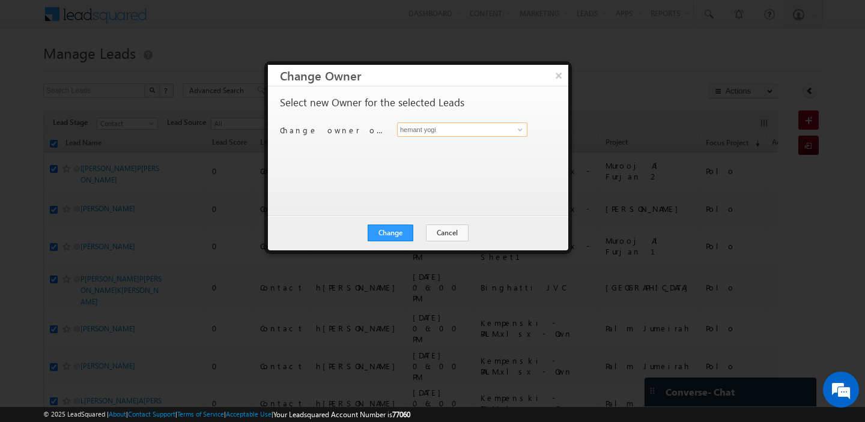
click at [416, 132] on input "hemant yogi" at bounding box center [462, 130] width 130 height 14
click at [421, 139] on link "harpreet hundal harpreet.hundal@indglobal.ae" at bounding box center [462, 148] width 130 height 23
click at [396, 224] on div "Change Cancel Close" at bounding box center [418, 233] width 300 height 35
click at [394, 231] on button "Change" at bounding box center [391, 233] width 46 height 17
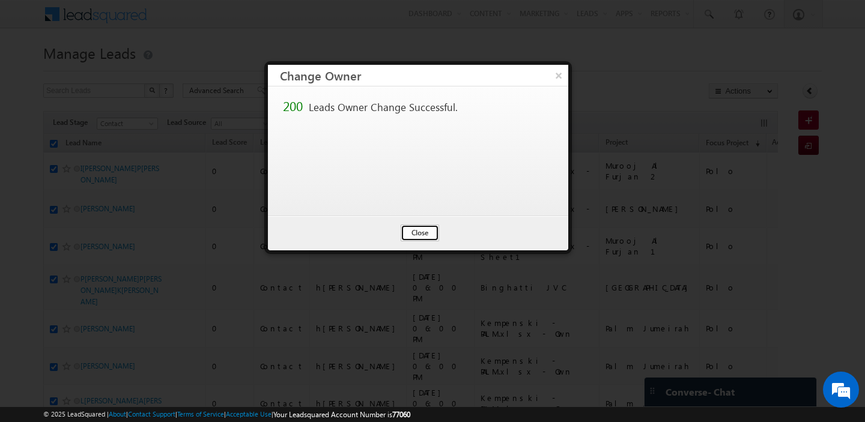
click at [410, 231] on button "Close" at bounding box center [420, 233] width 38 height 17
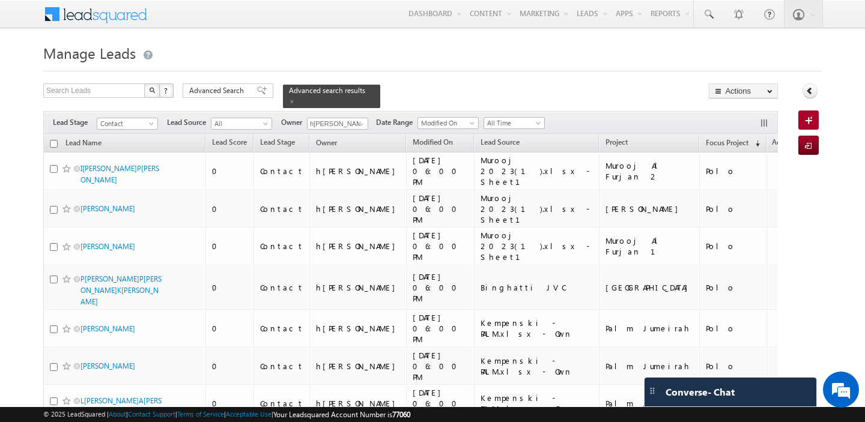
click at [53, 146] on input "checkbox" at bounding box center [54, 144] width 8 height 8
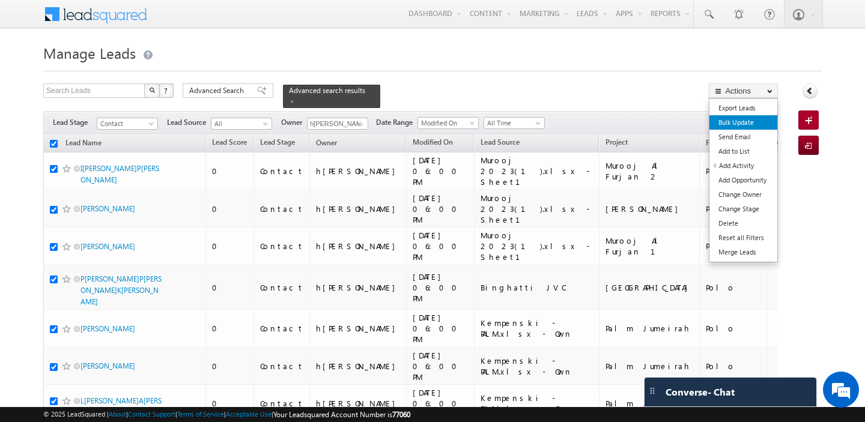
click at [745, 117] on link "Bulk Update" at bounding box center [744, 122] width 68 height 14
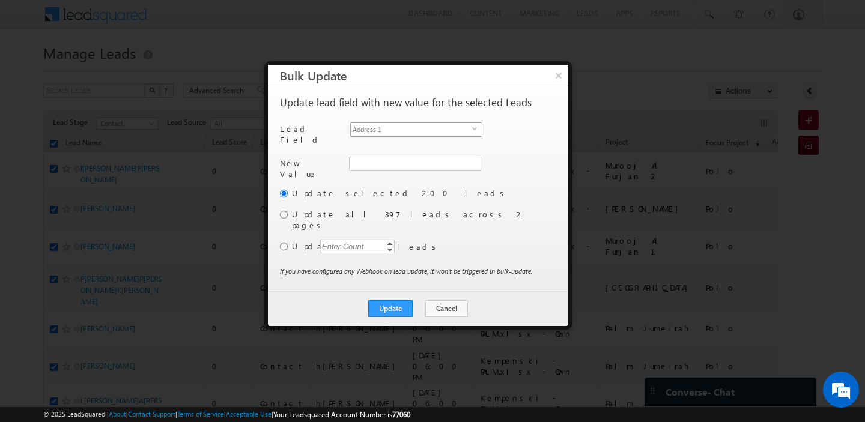
click at [439, 128] on span "Address 1" at bounding box center [411, 129] width 121 height 13
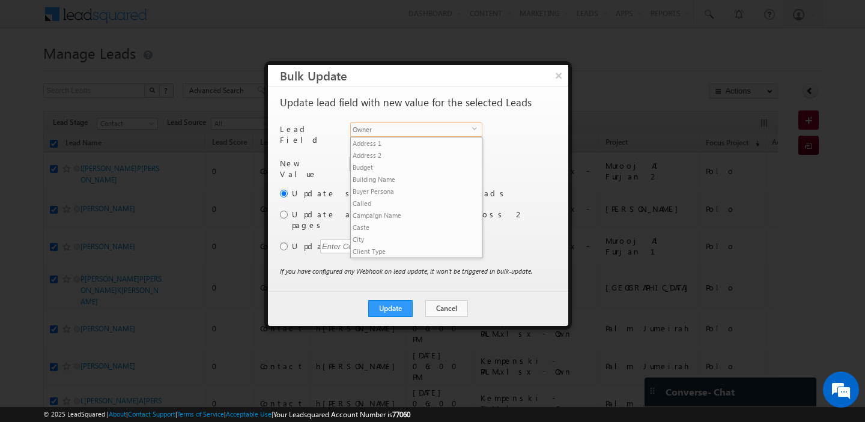
scroll to position [469, 0]
click at [439, 128] on span "Owner" at bounding box center [411, 129] width 121 height 13
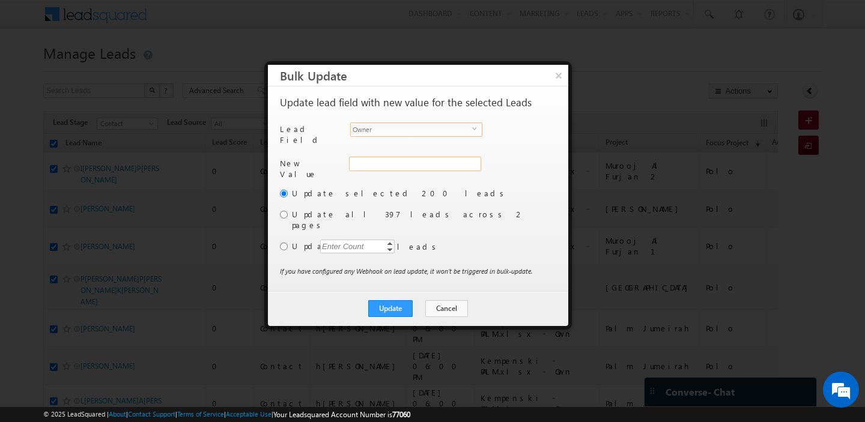
click at [405, 157] on div "Address 1" at bounding box center [414, 170] width 130 height 27
click at [405, 159] on input "hemant yogi" at bounding box center [414, 164] width 131 height 14
click at [373, 183] on span "harpreet.hundal@indglobal.ae" at bounding box center [408, 187] width 108 height 9
click at [332, 209] on label "Update all 397 leads across 2 pages" at bounding box center [423, 220] width 262 height 22
click at [282, 211] on input "radio" at bounding box center [284, 215] width 8 height 8
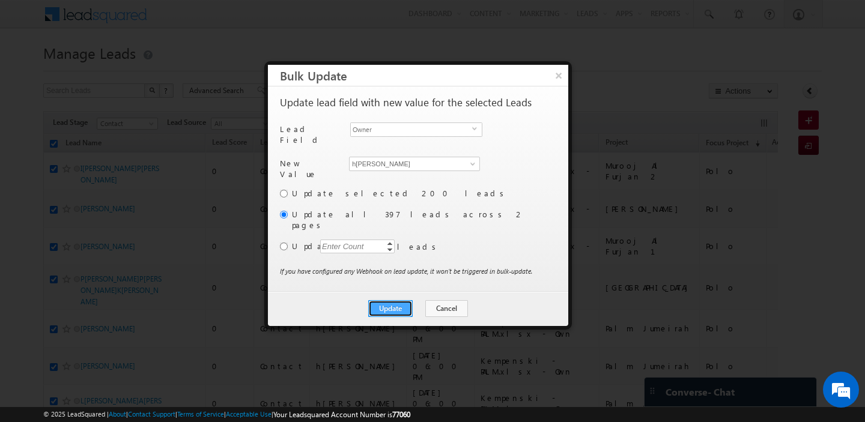
click at [385, 300] on button "Update" at bounding box center [390, 308] width 44 height 17
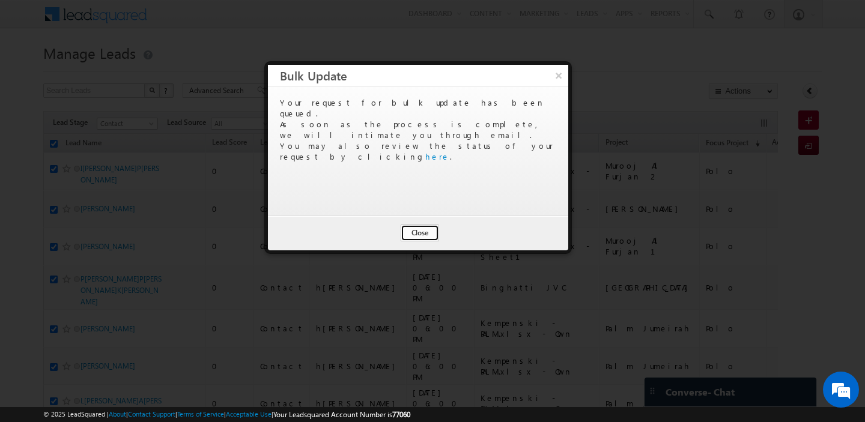
click at [416, 233] on button "Close" at bounding box center [420, 233] width 38 height 17
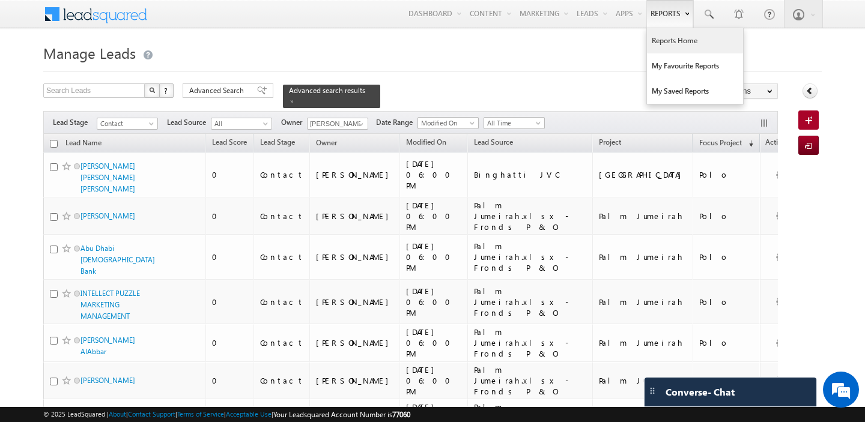
click at [661, 38] on link "Reports Home" at bounding box center [695, 40] width 96 height 25
